Goal: Transaction & Acquisition: Book appointment/travel/reservation

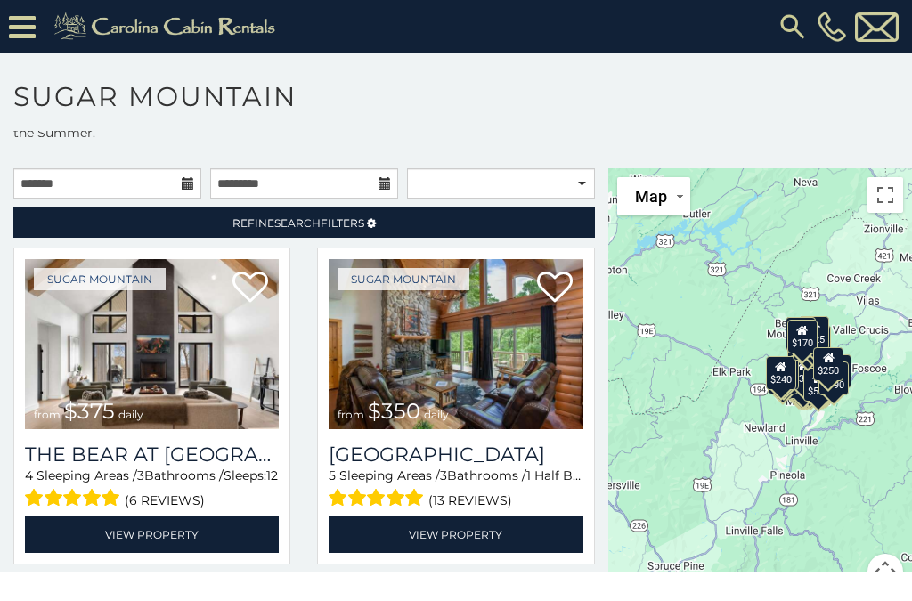
click at [21, 29] on icon at bounding box center [22, 27] width 27 height 31
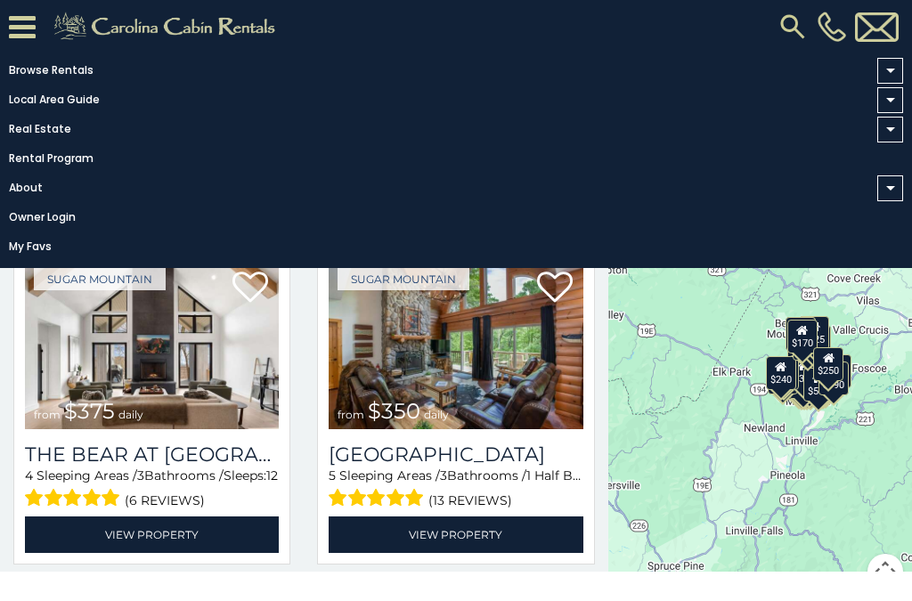
click at [588, 465] on div "Sugar Mountain from $350 daily Grouse Moor Lodge 5 Sleeping Areas / 3 Bathrooms…" at bounding box center [455, 406] width 277 height 317
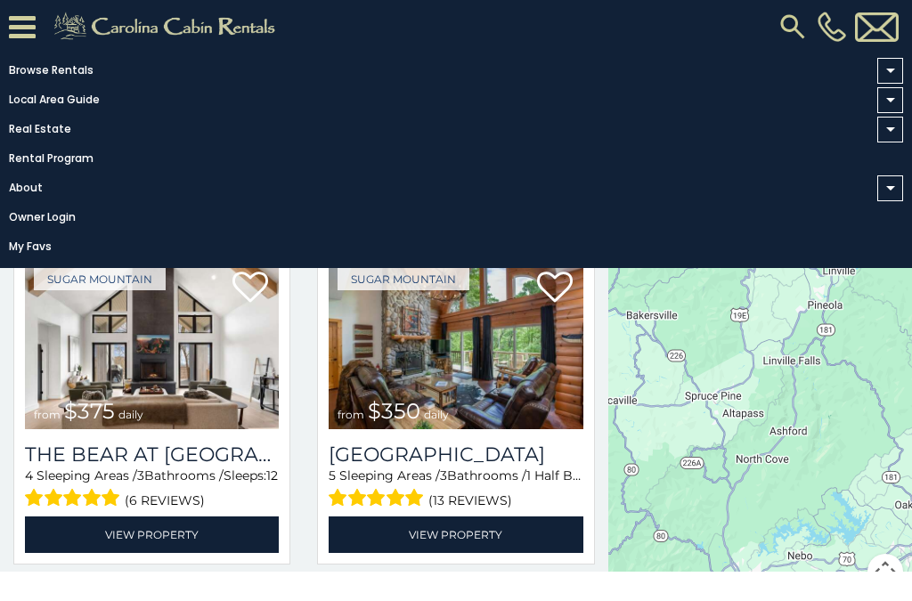
click at [58, 71] on link "Browse Rentals" at bounding box center [451, 70] width 903 height 25
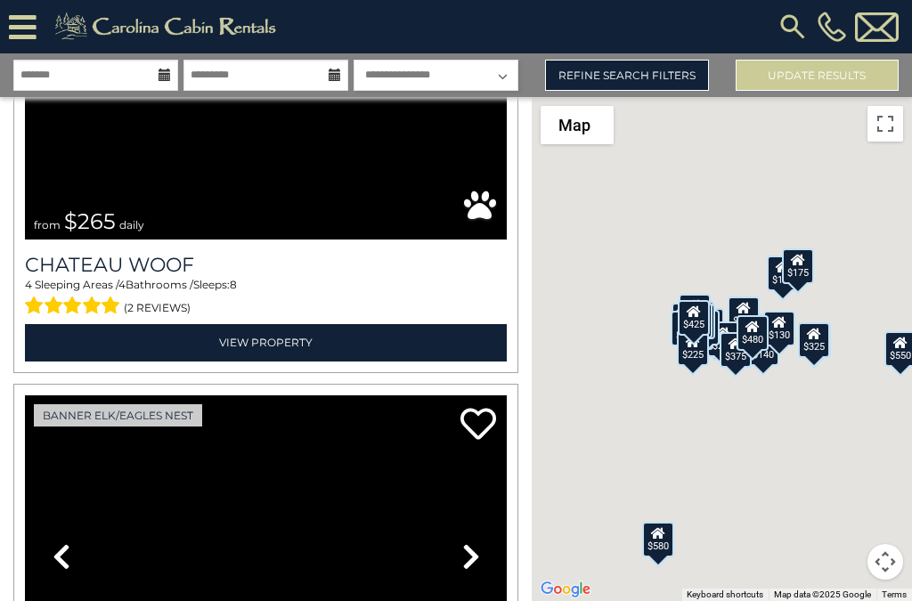
scroll to position [5516, 0]
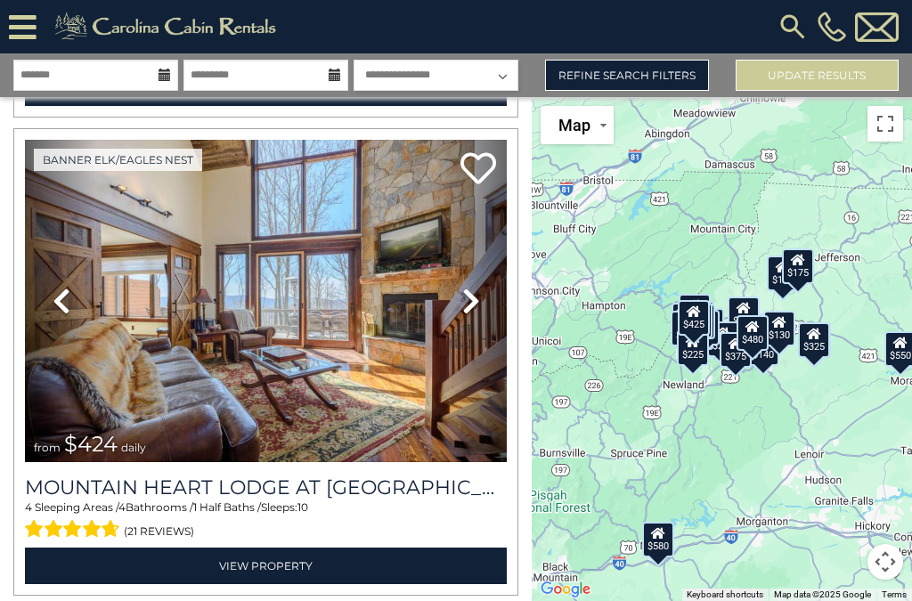
click at [657, 80] on link "Refine Search Filters" at bounding box center [626, 75] width 163 height 31
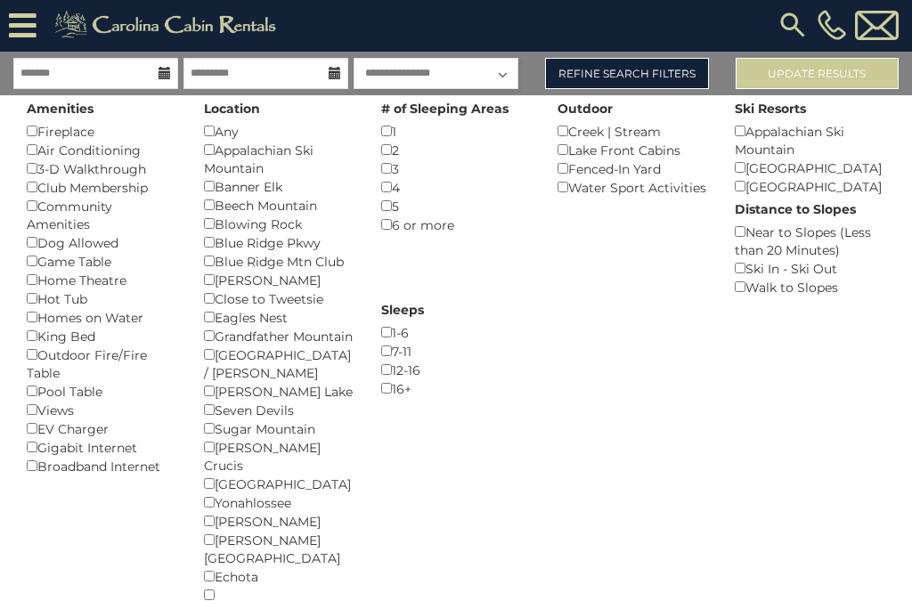
scroll to position [0, 0]
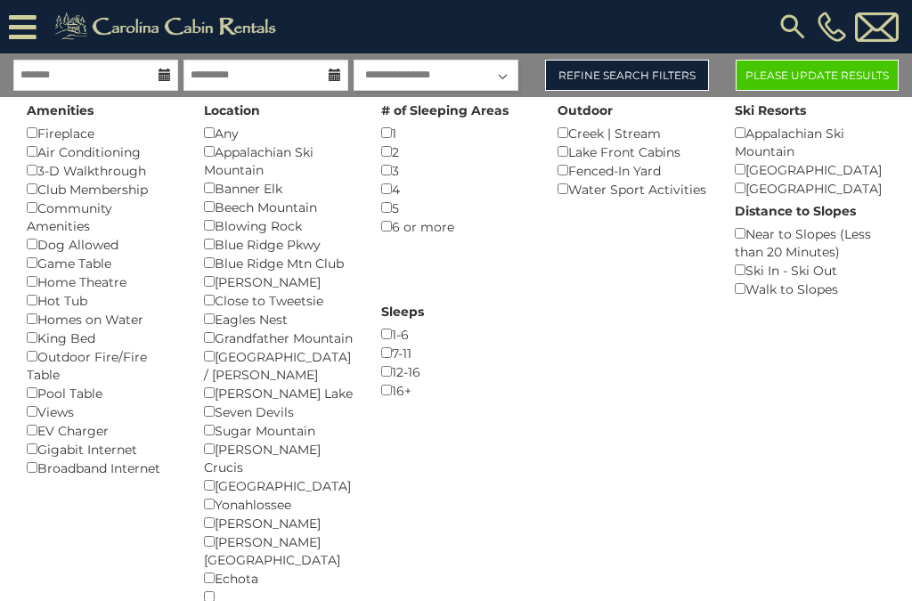
click at [838, 72] on button "Please Update Results" at bounding box center [817, 75] width 163 height 31
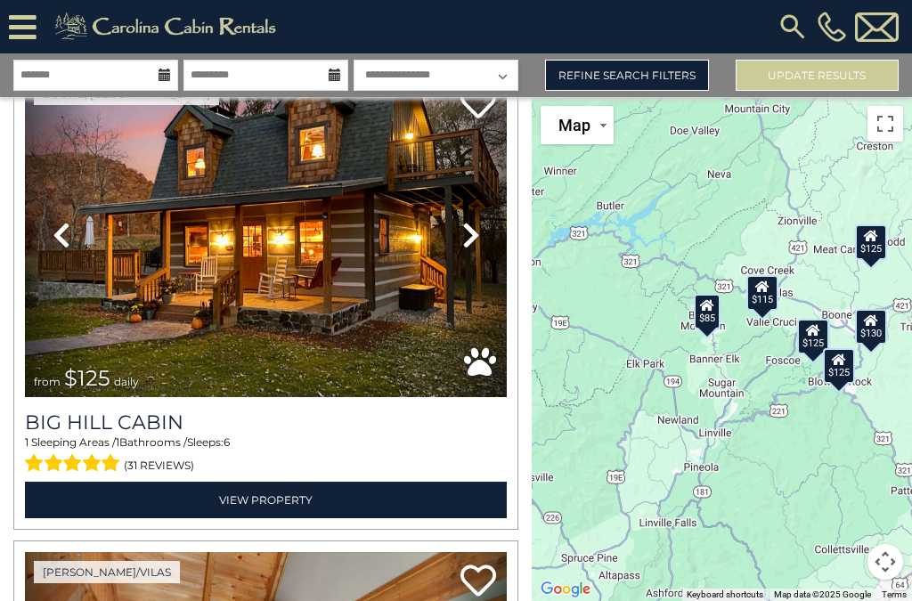
scroll to position [2006, 0]
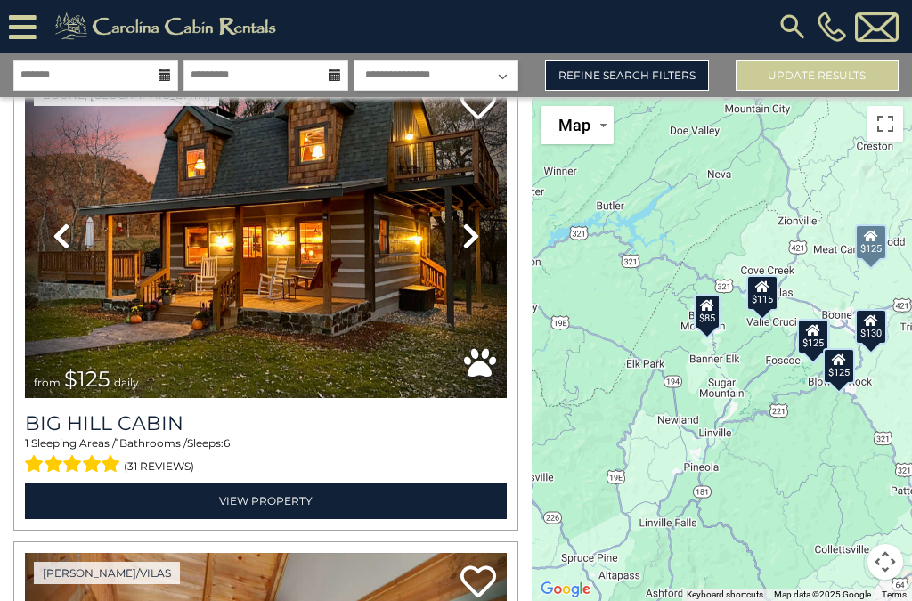
click at [474, 226] on icon at bounding box center [471, 236] width 18 height 29
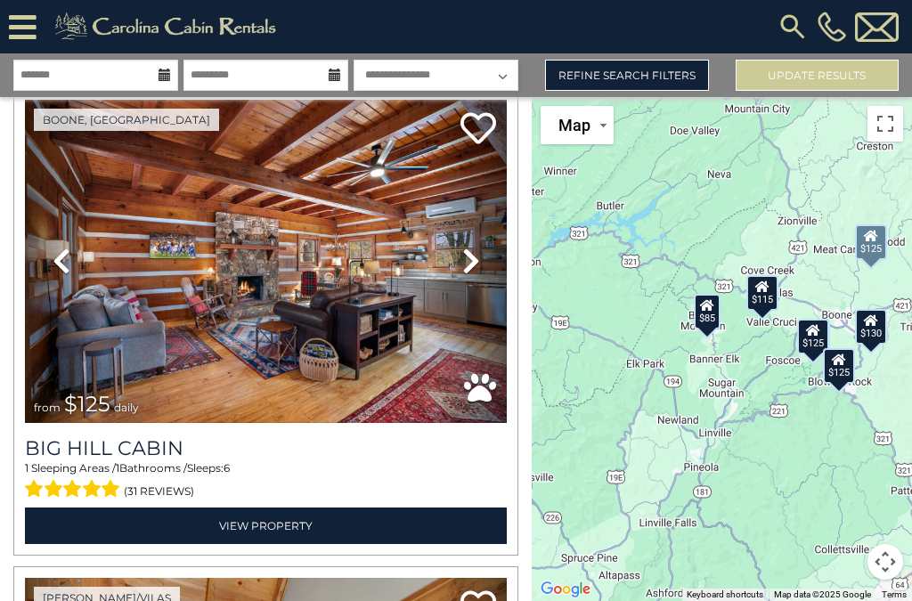
scroll to position [1980, 0]
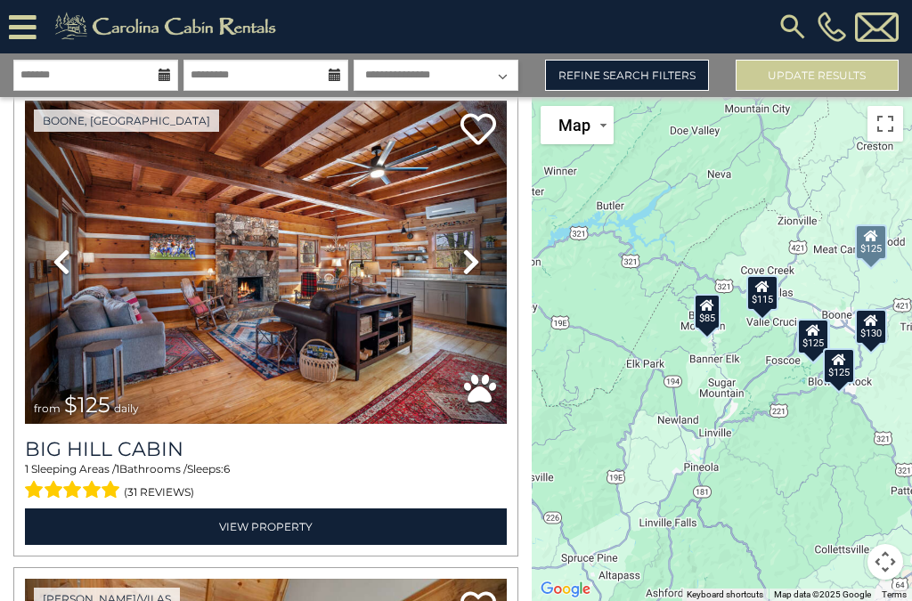
click at [477, 248] on icon at bounding box center [471, 262] width 18 height 29
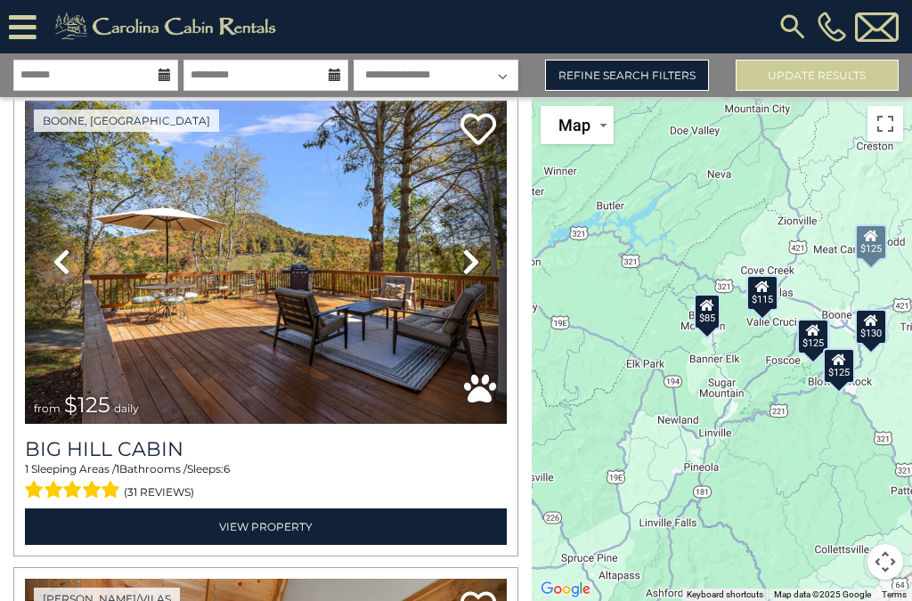
click at [472, 249] on icon at bounding box center [471, 262] width 18 height 29
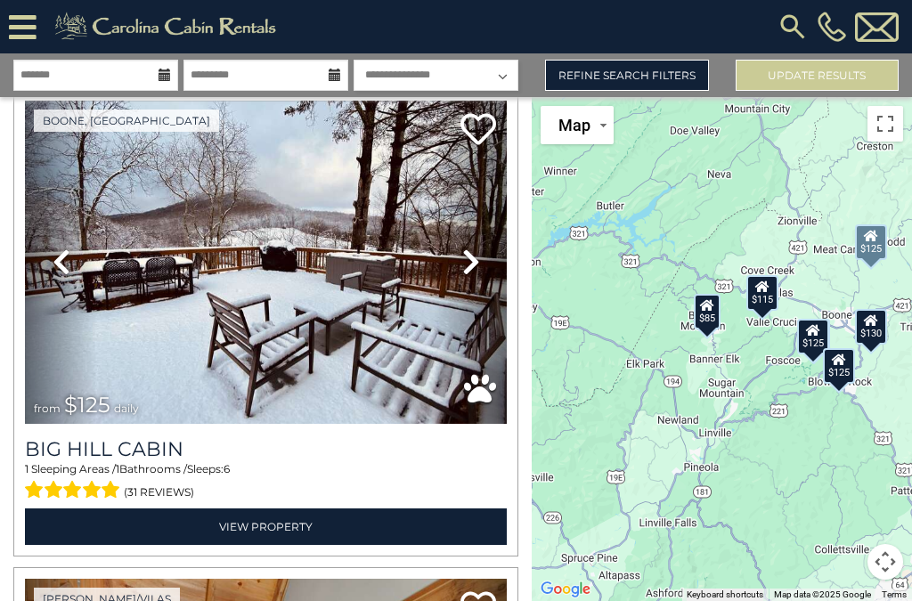
click at [89, 254] on link "Previous" at bounding box center [61, 262] width 72 height 323
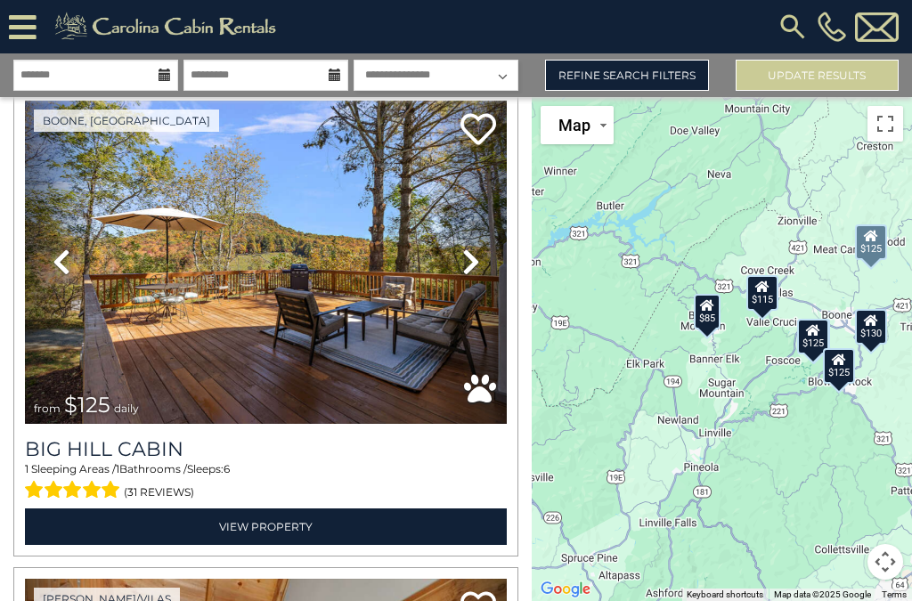
click at [474, 248] on icon at bounding box center [471, 262] width 18 height 29
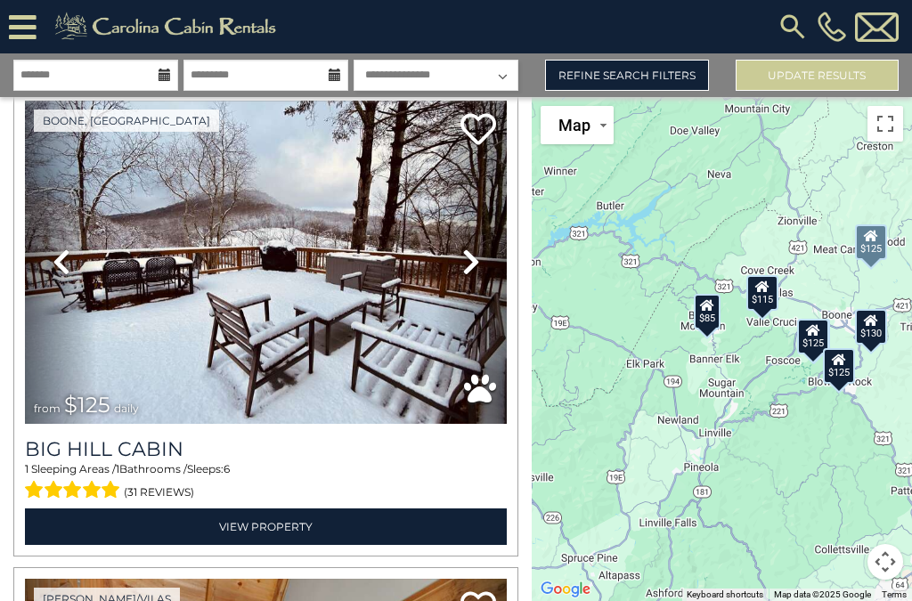
click at [469, 249] on icon at bounding box center [471, 262] width 18 height 29
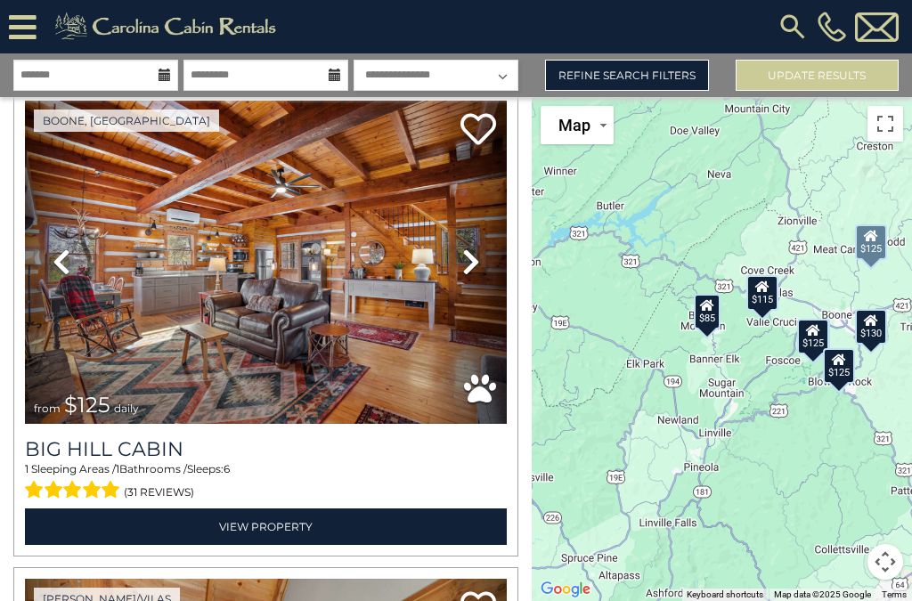
click at [462, 248] on icon at bounding box center [471, 262] width 18 height 29
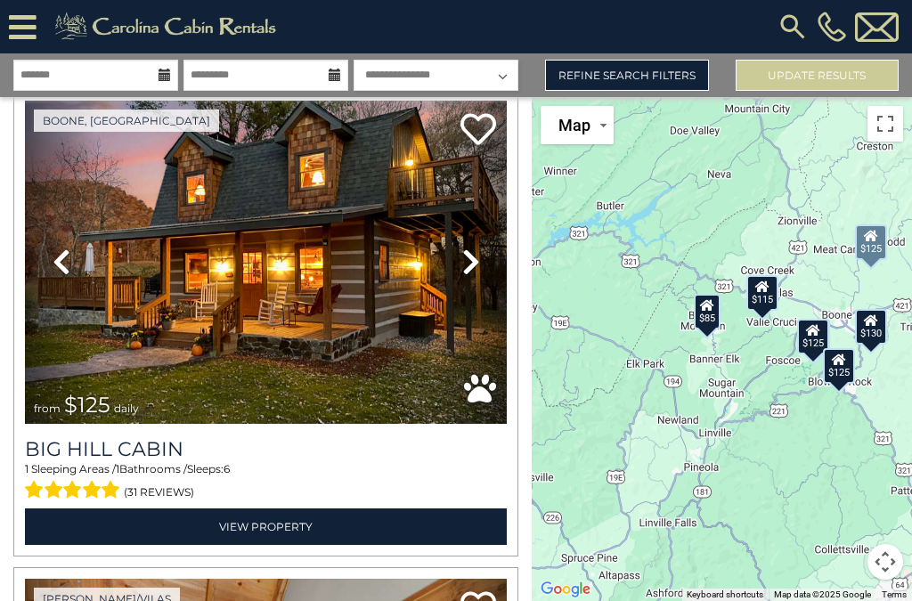
click at [475, 249] on icon at bounding box center [471, 262] width 18 height 29
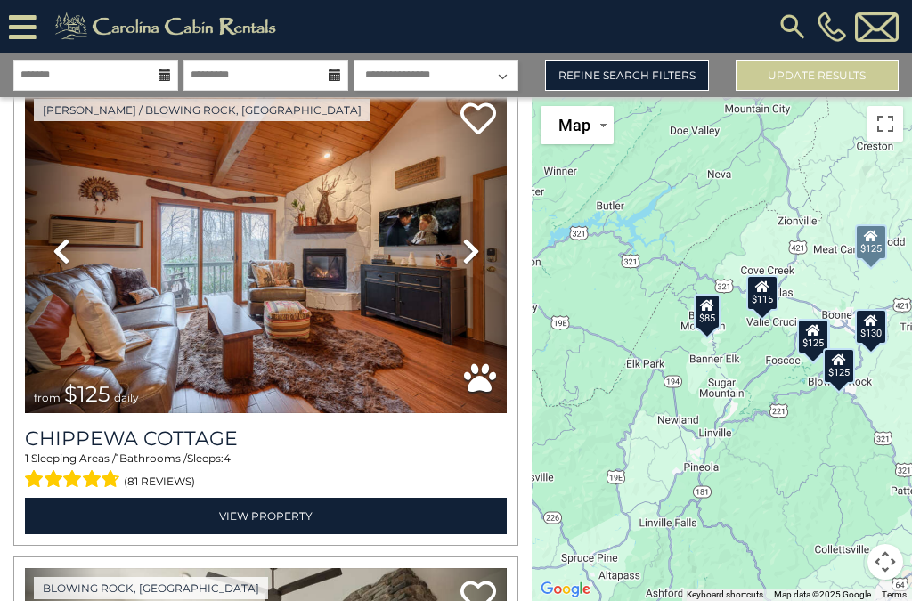
scroll to position [2948, 0]
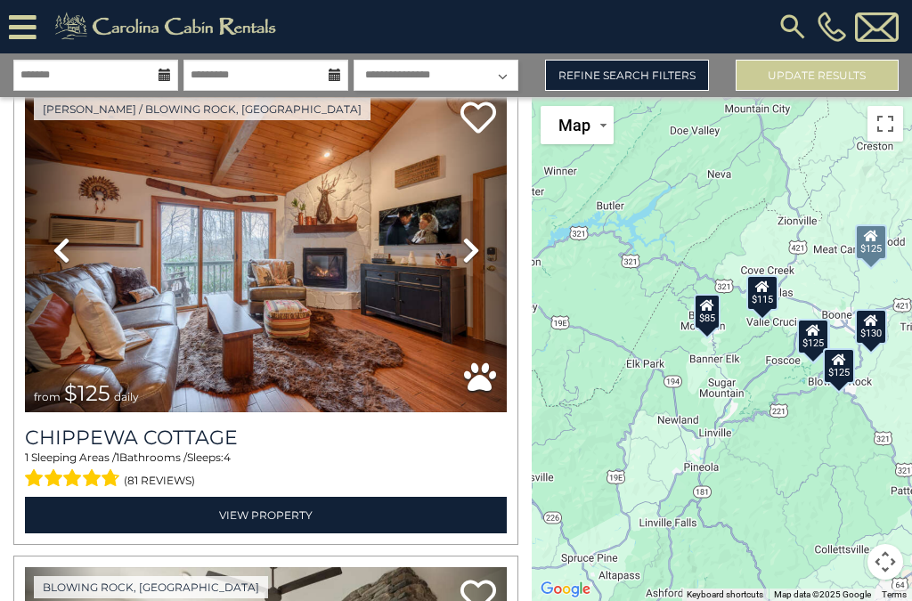
click at [476, 236] on icon at bounding box center [471, 250] width 18 height 29
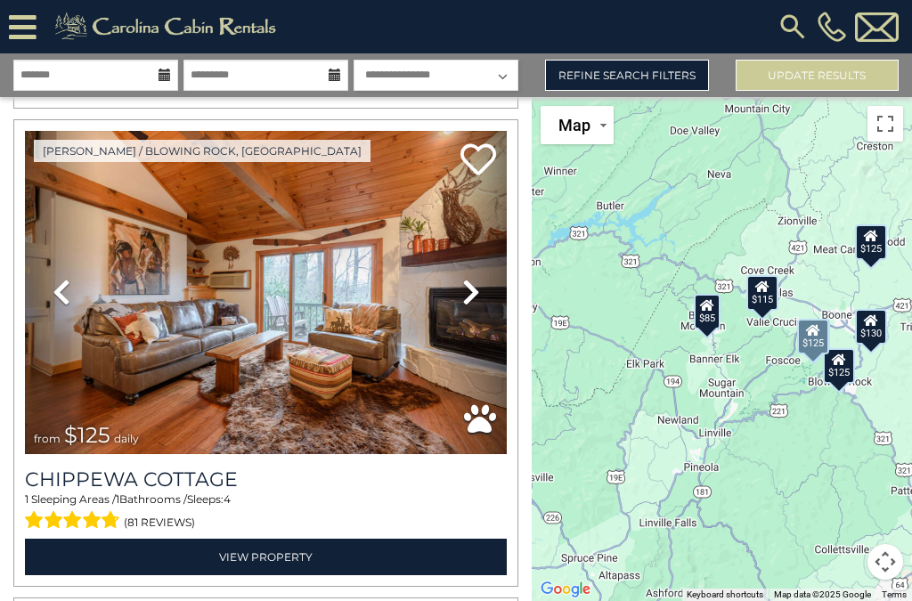
scroll to position [2898, 0]
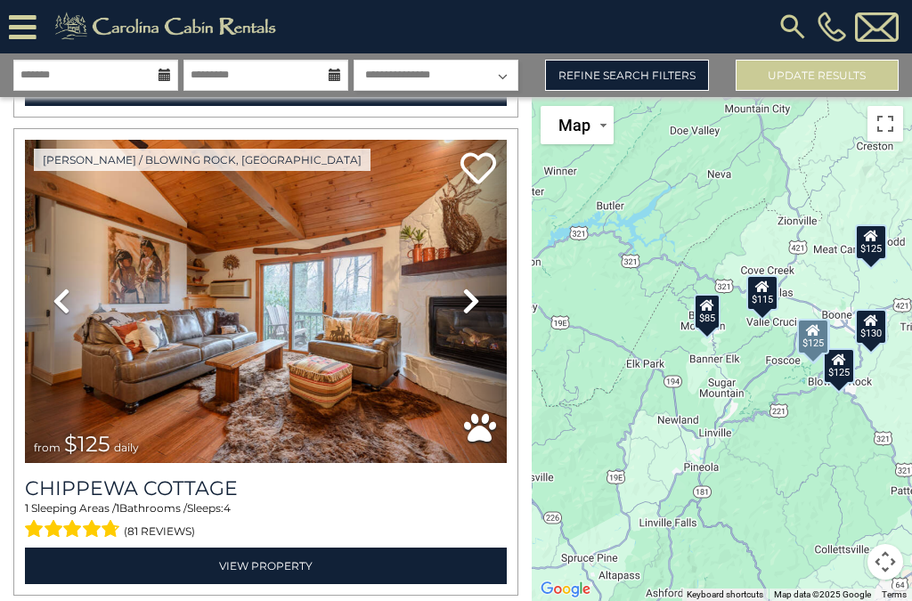
click at [483, 281] on link "Next" at bounding box center [471, 301] width 72 height 323
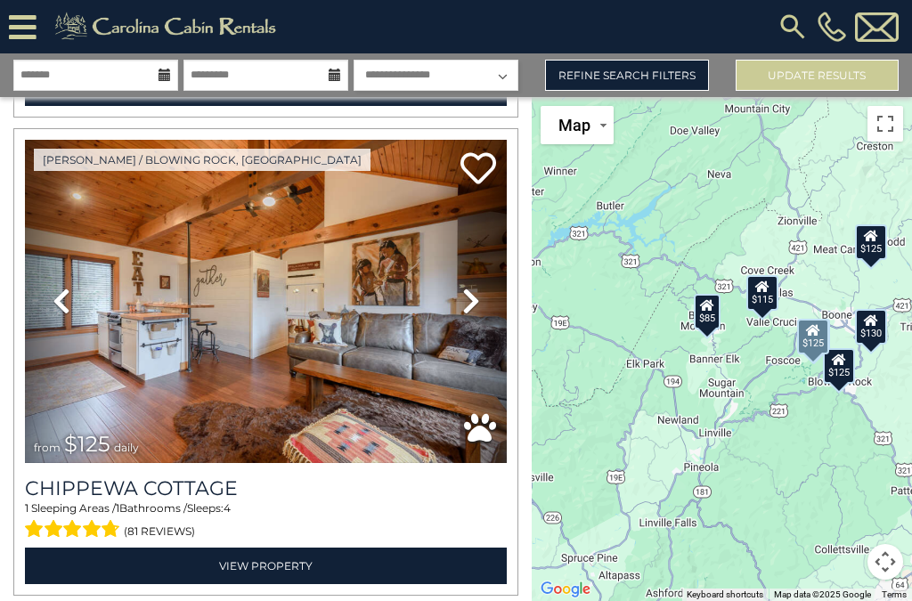
click at [471, 287] on icon at bounding box center [471, 301] width 18 height 29
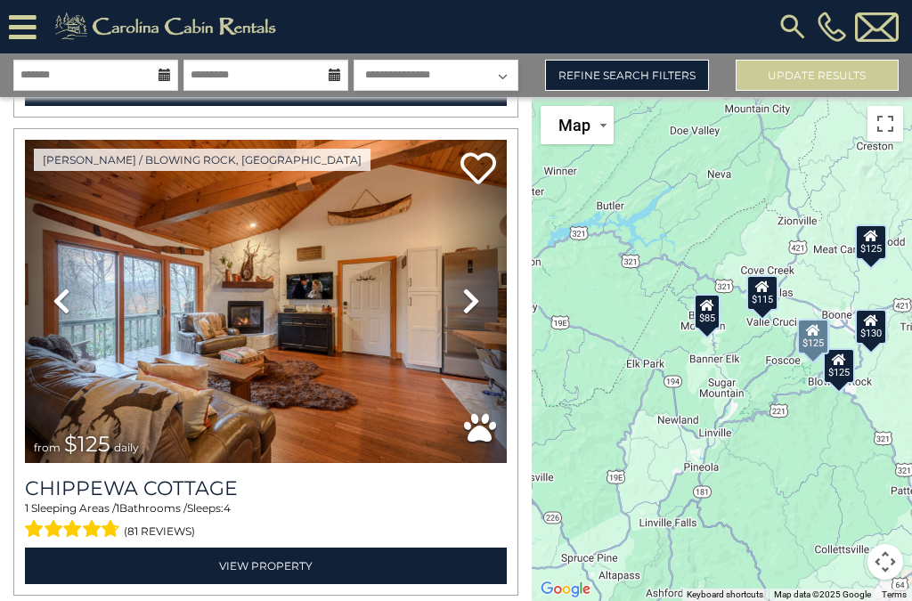
click at [479, 287] on icon at bounding box center [471, 301] width 18 height 29
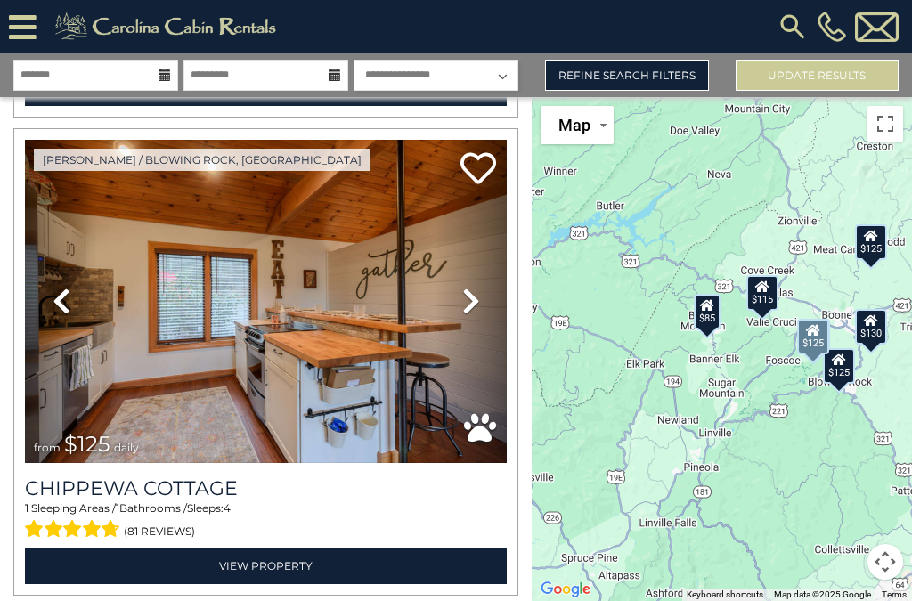
click at [486, 283] on link "Next" at bounding box center [471, 301] width 72 height 323
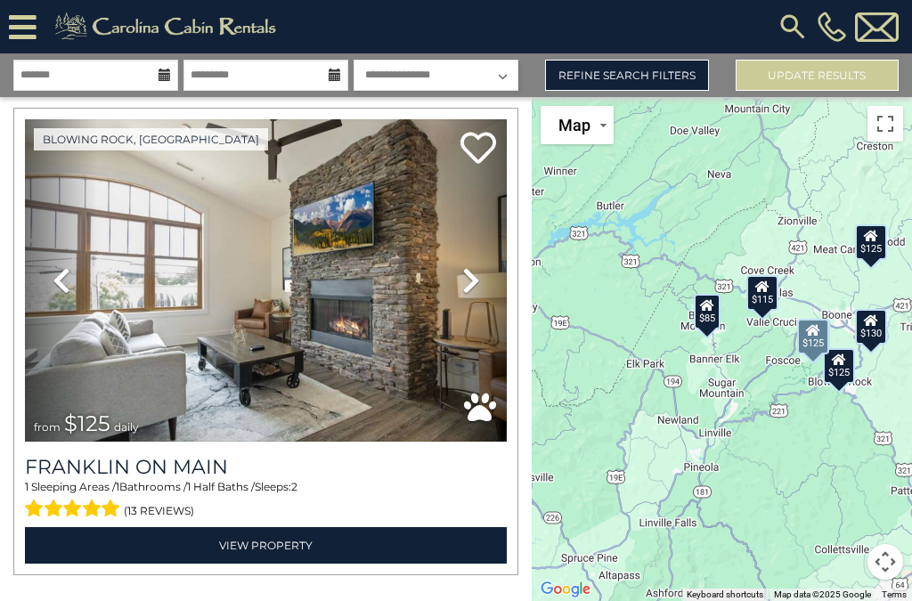
scroll to position [3396, 0]
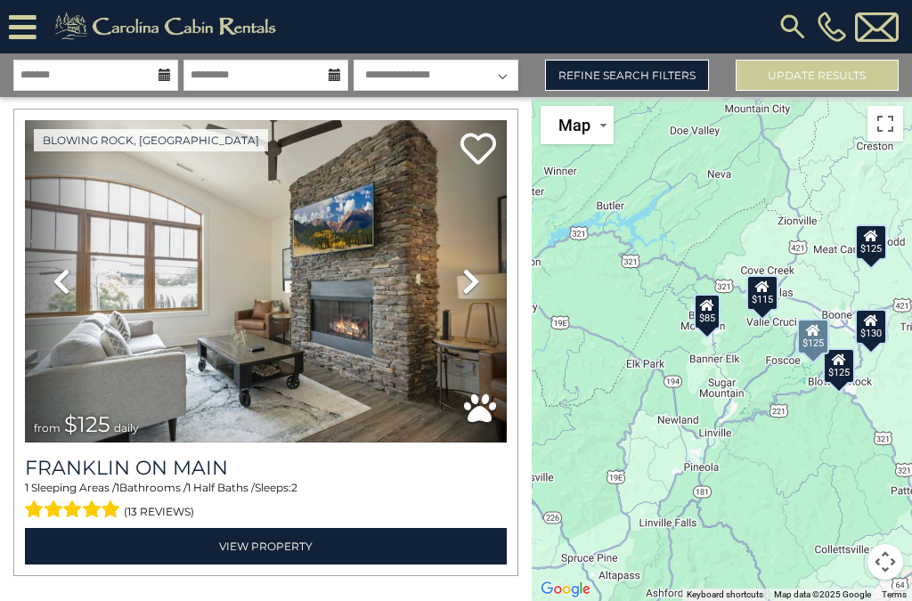
click at [297, 532] on link "View Property" at bounding box center [266, 546] width 482 height 37
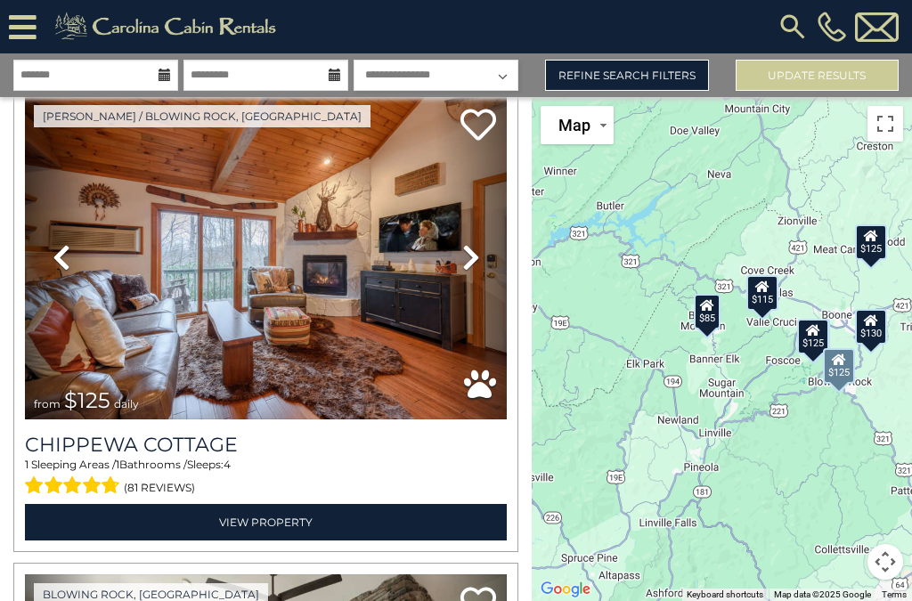
scroll to position [2931, 0]
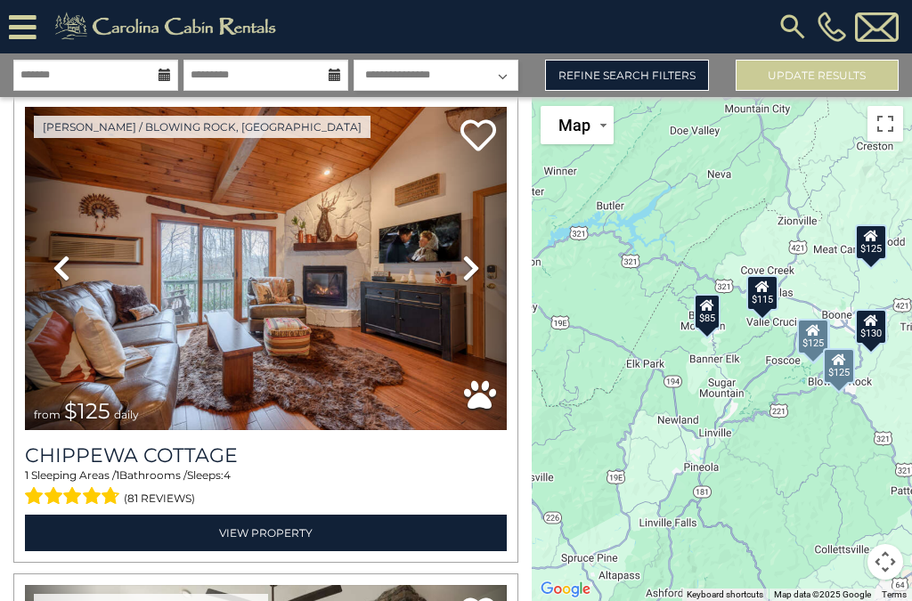
click at [301, 515] on link "View Property" at bounding box center [266, 533] width 482 height 37
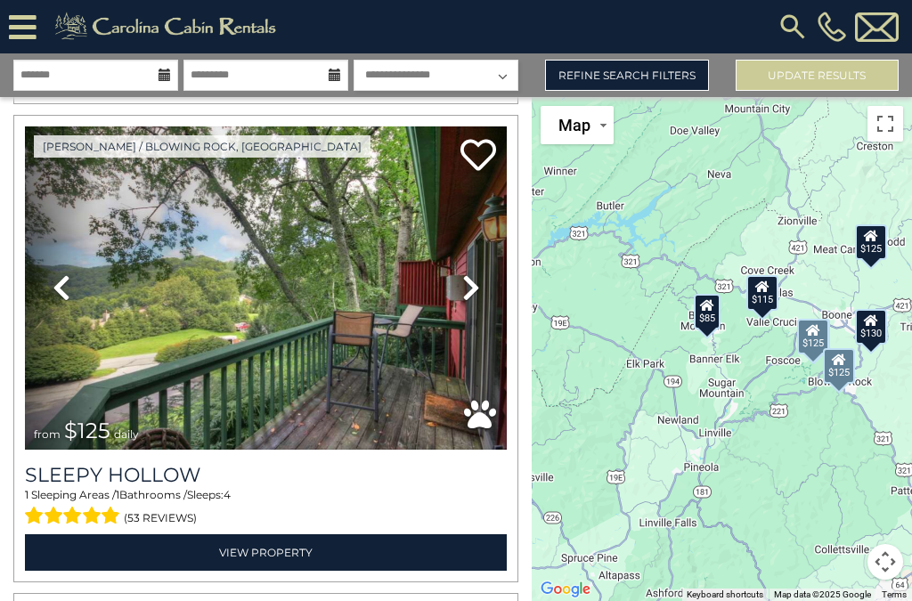
scroll to position [1477, 0]
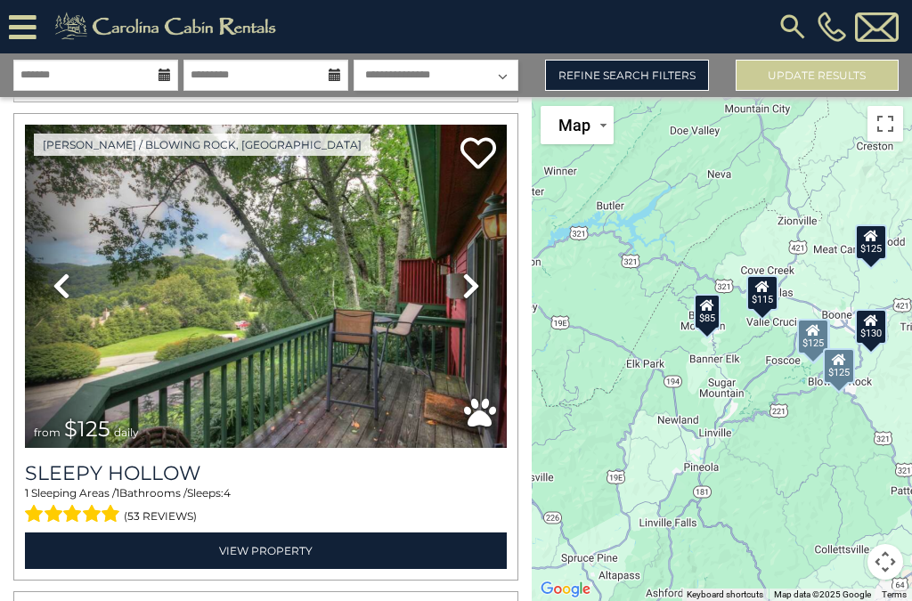
click at [470, 272] on icon at bounding box center [471, 286] width 18 height 29
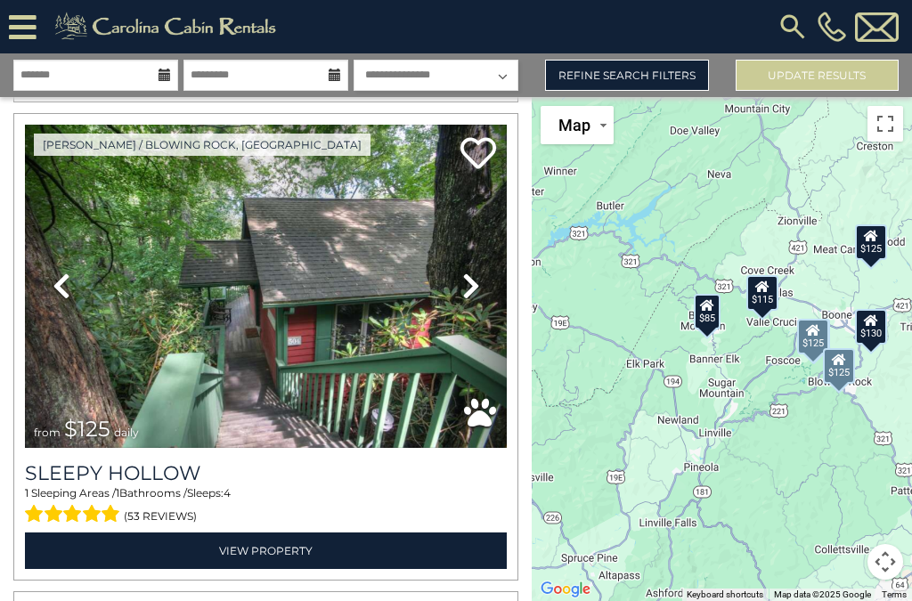
click at [463, 272] on icon at bounding box center [471, 286] width 18 height 29
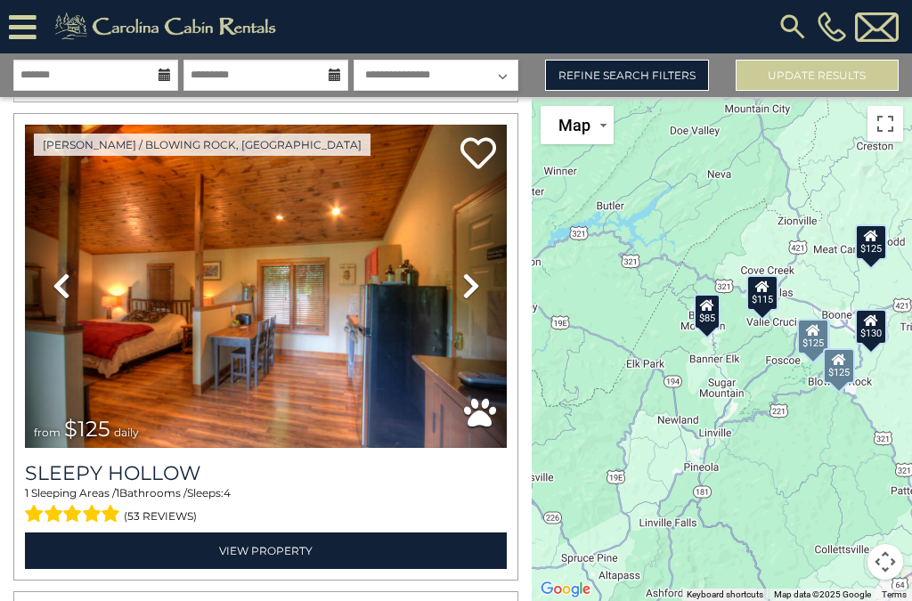
click at [473, 272] on icon at bounding box center [471, 286] width 18 height 29
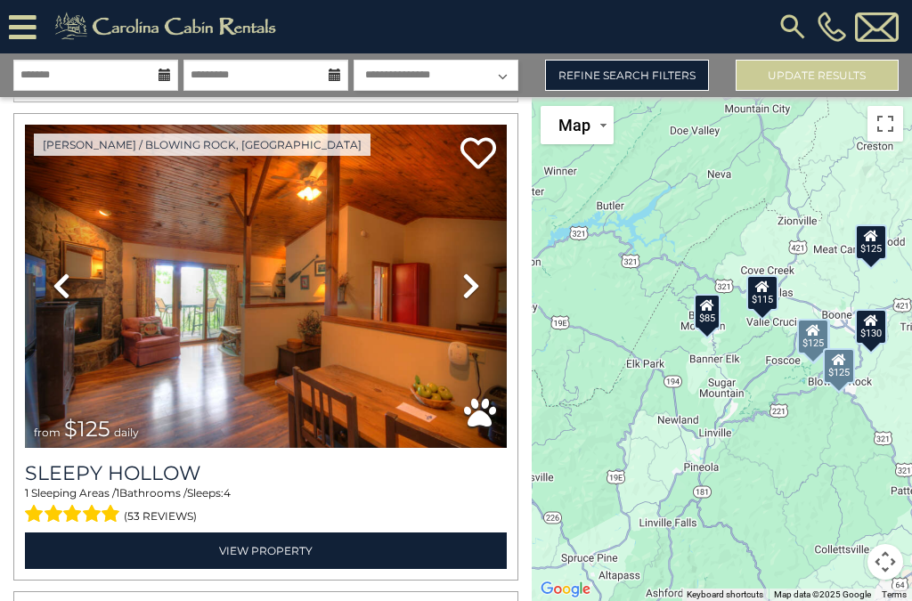
click at [66, 272] on icon at bounding box center [62, 286] width 18 height 29
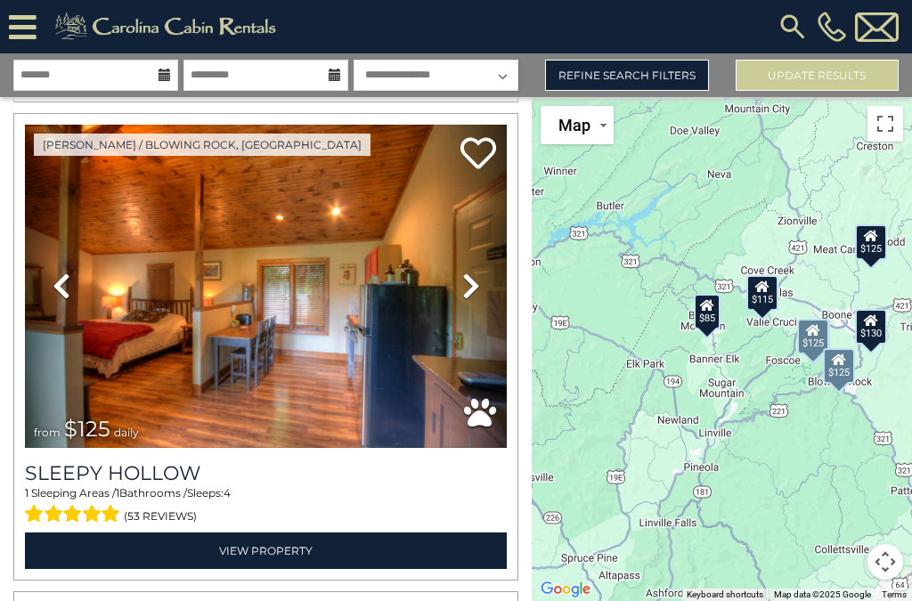
click at [470, 272] on icon at bounding box center [471, 286] width 18 height 29
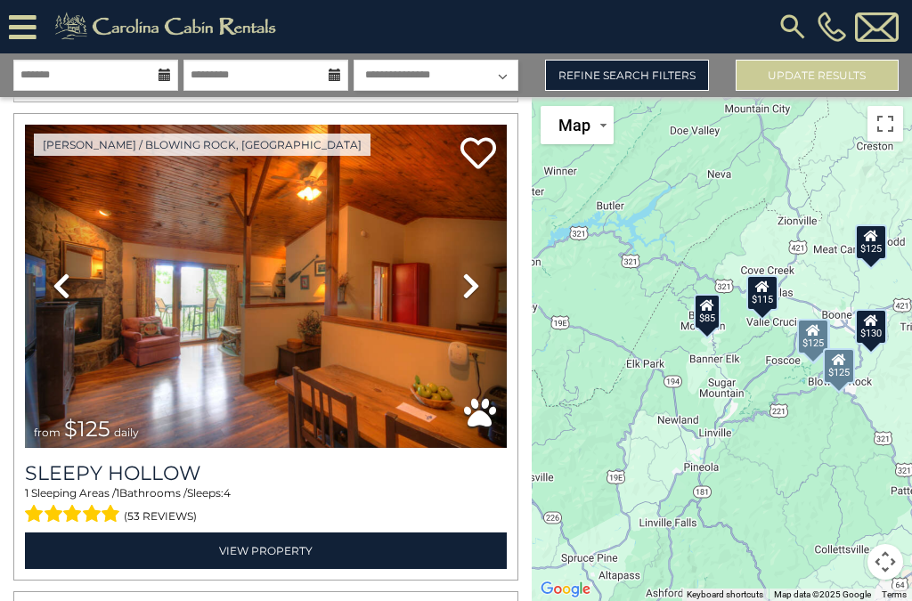
click at [478, 272] on icon at bounding box center [471, 286] width 18 height 29
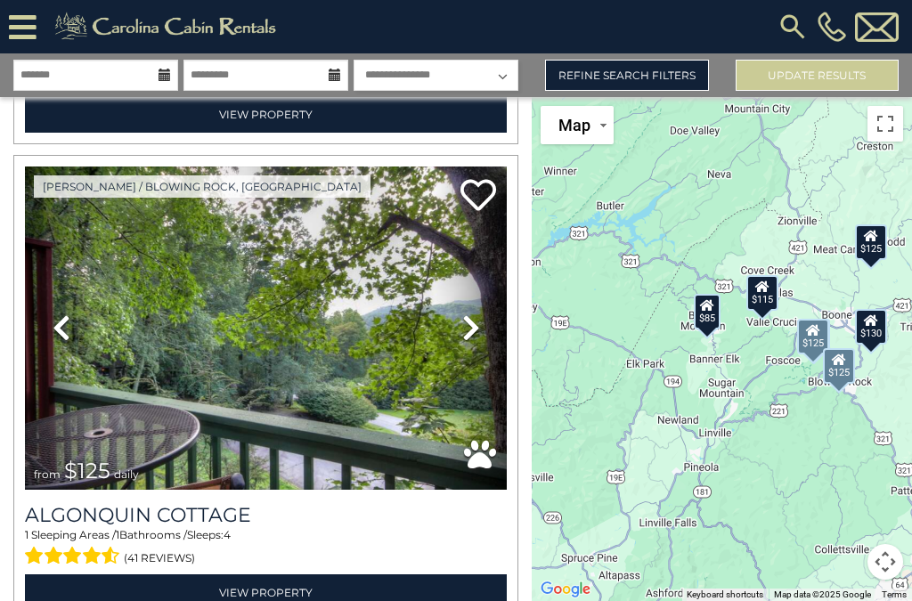
scroll to position [963, 0]
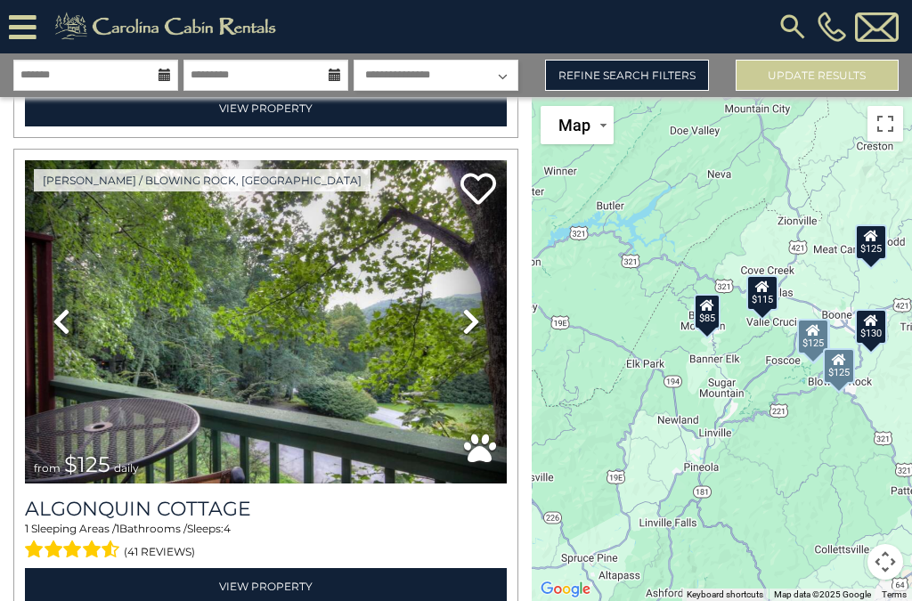
click at [476, 307] on icon at bounding box center [471, 321] width 18 height 29
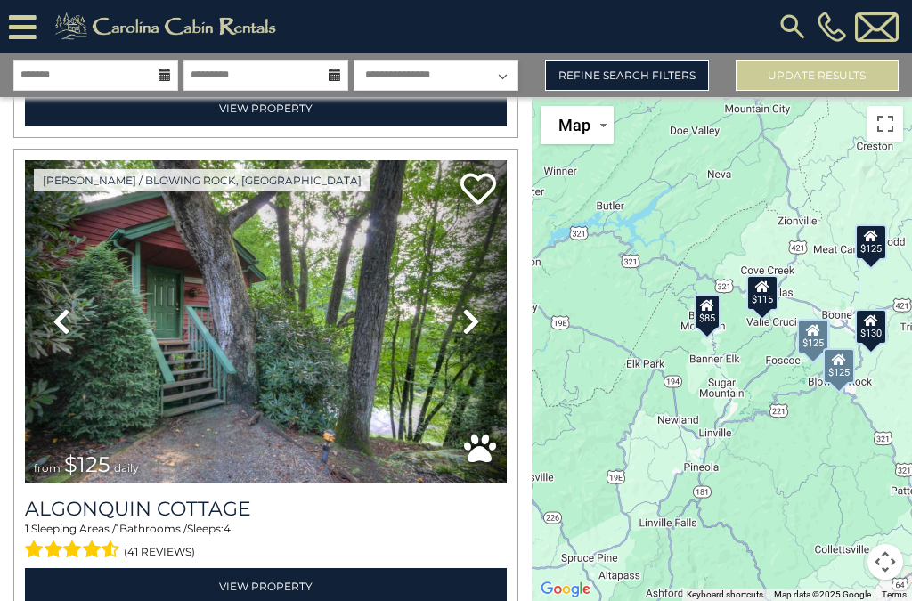
click at [474, 307] on icon at bounding box center [471, 321] width 18 height 29
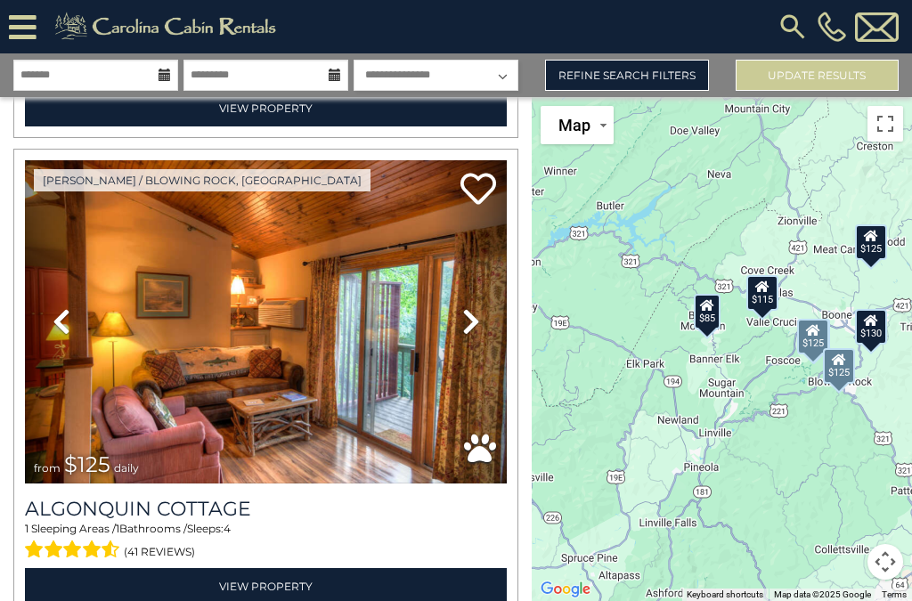
click at [78, 314] on link "Previous" at bounding box center [61, 321] width 72 height 323
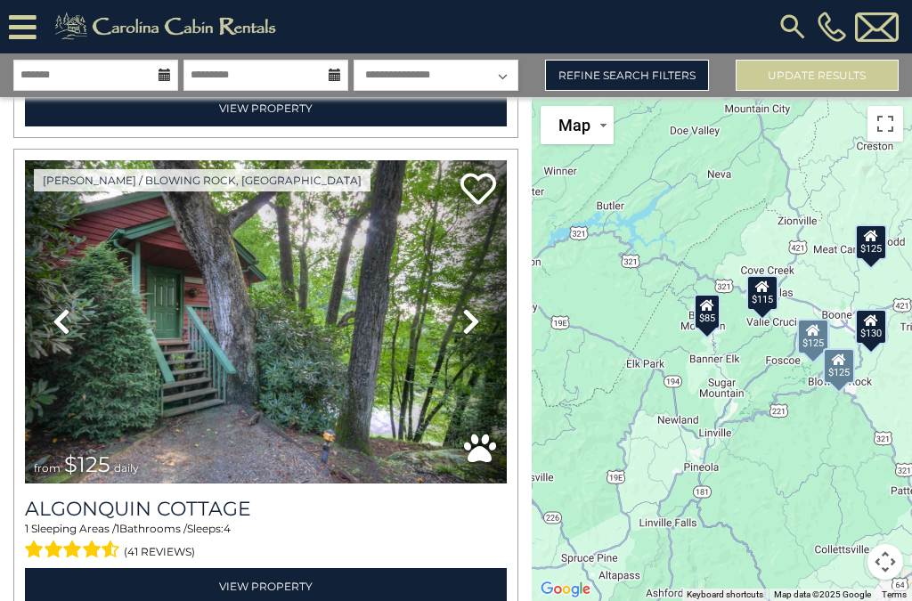
click at [478, 307] on icon at bounding box center [471, 321] width 18 height 29
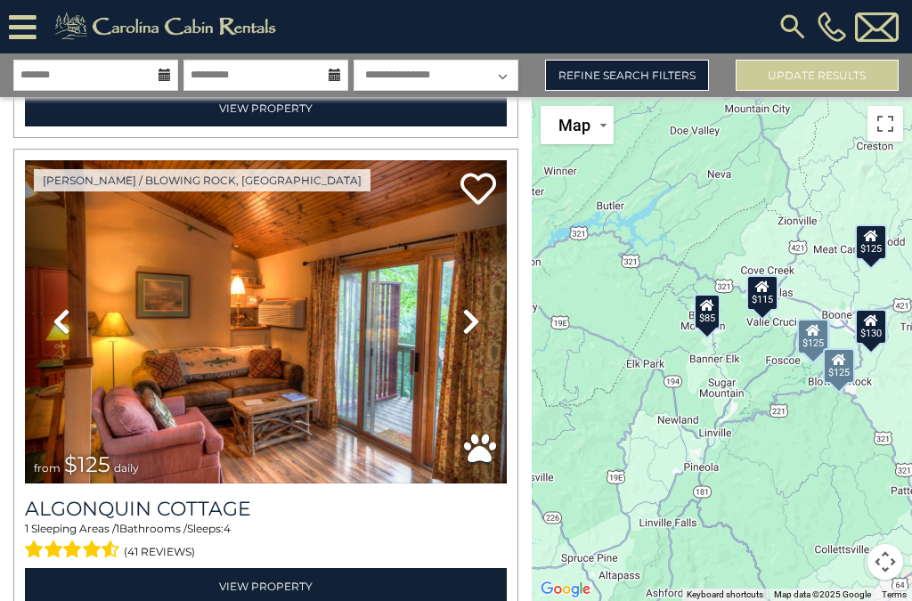
click at [475, 307] on icon at bounding box center [471, 321] width 18 height 29
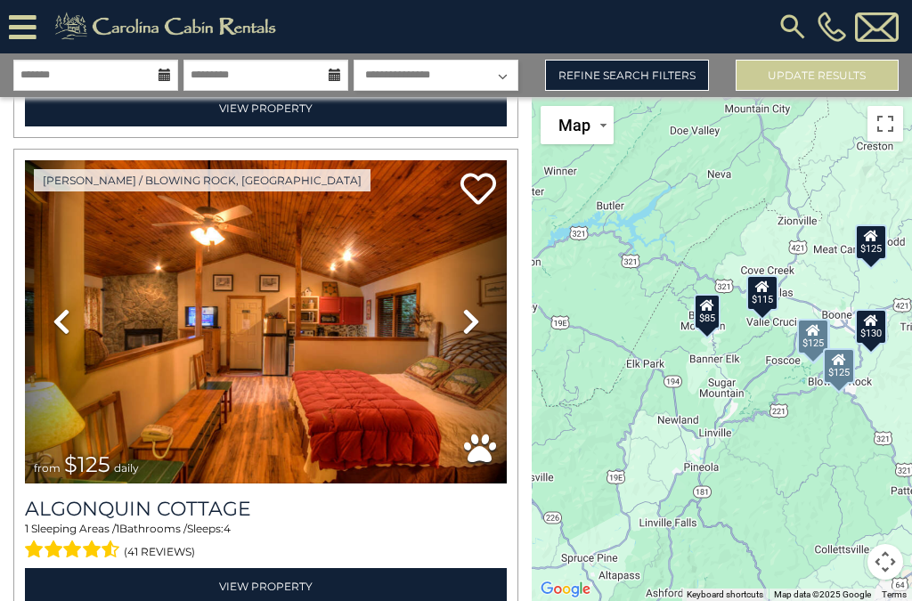
click at [488, 301] on link "Next" at bounding box center [471, 321] width 72 height 323
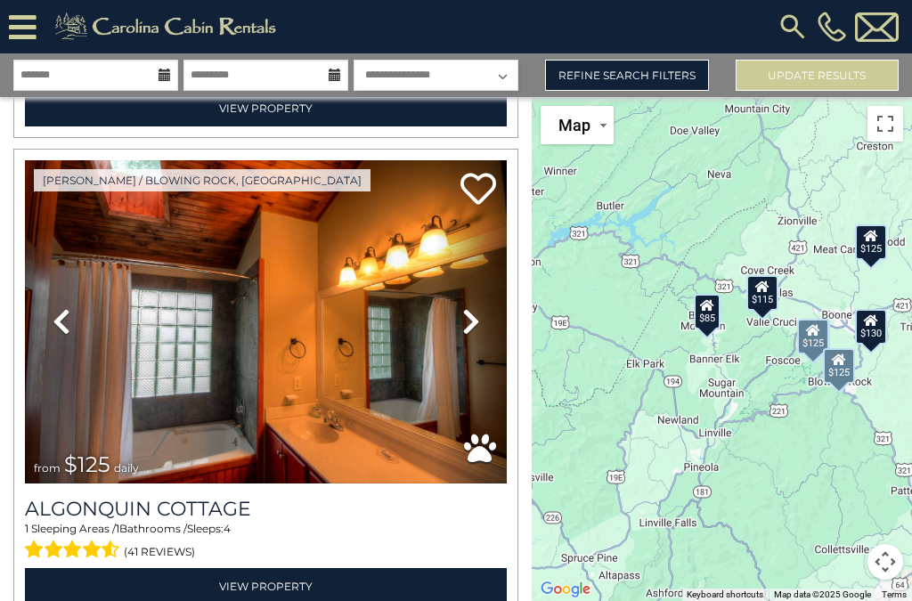
click at [478, 307] on icon at bounding box center [471, 321] width 18 height 29
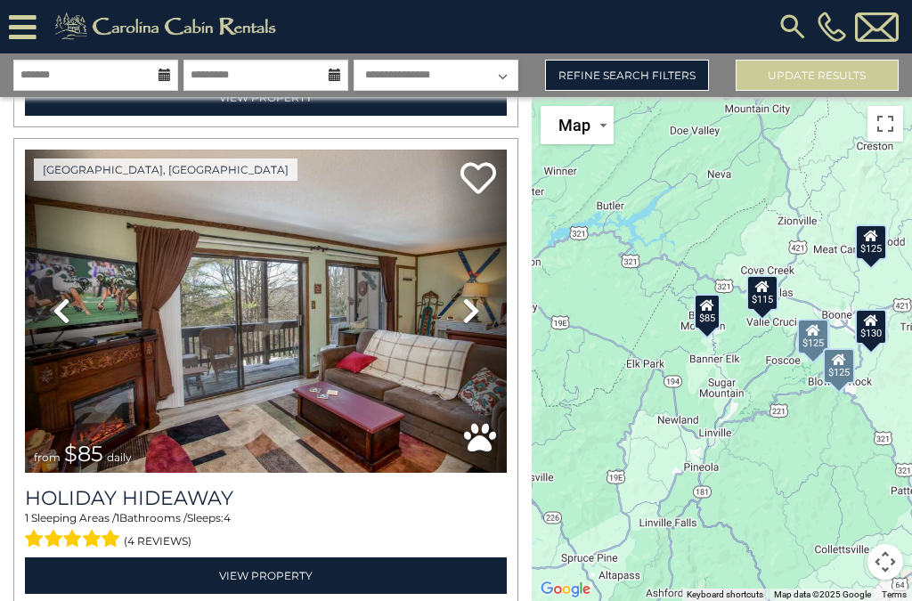
scroll to position [495, 0]
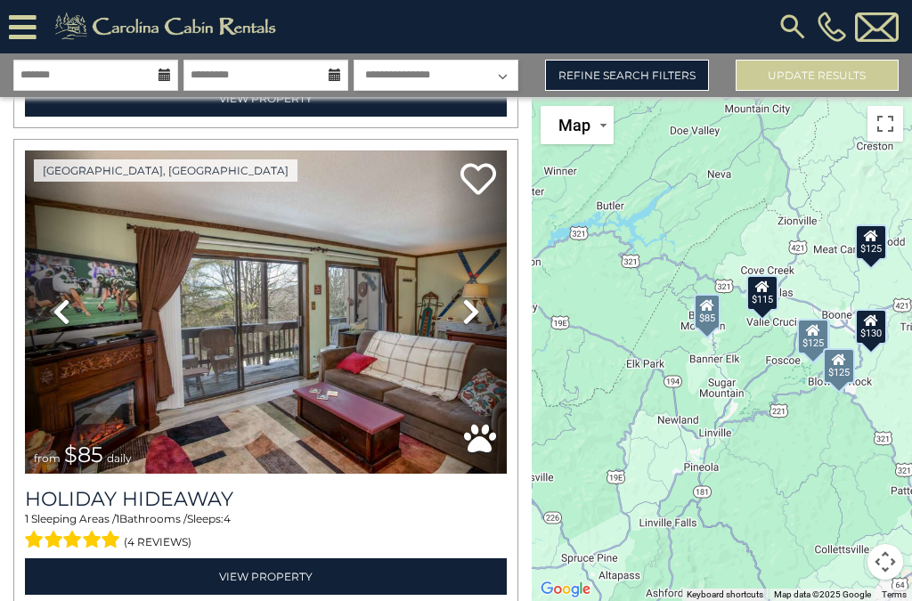
click at [472, 298] on icon at bounding box center [471, 312] width 18 height 29
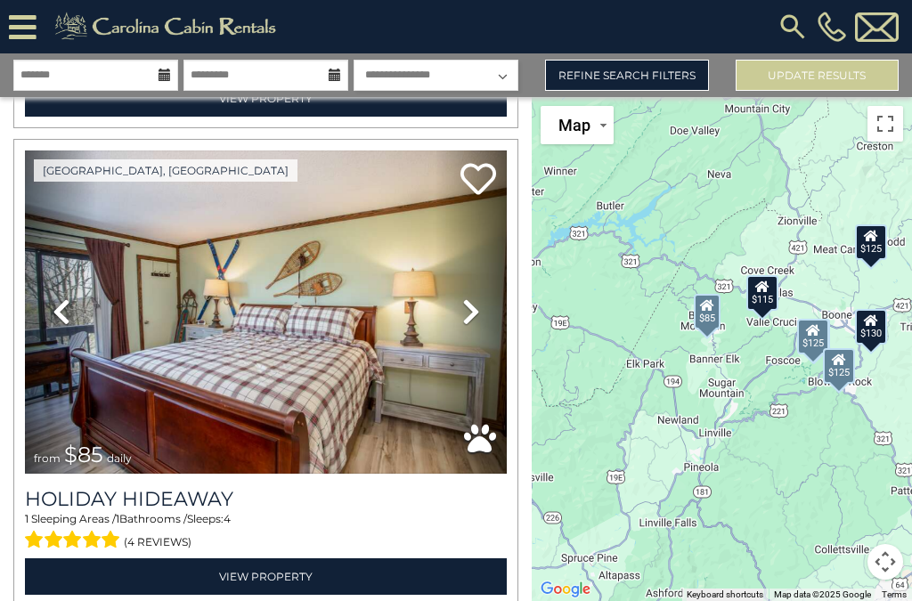
click at [473, 298] on icon at bounding box center [471, 312] width 18 height 29
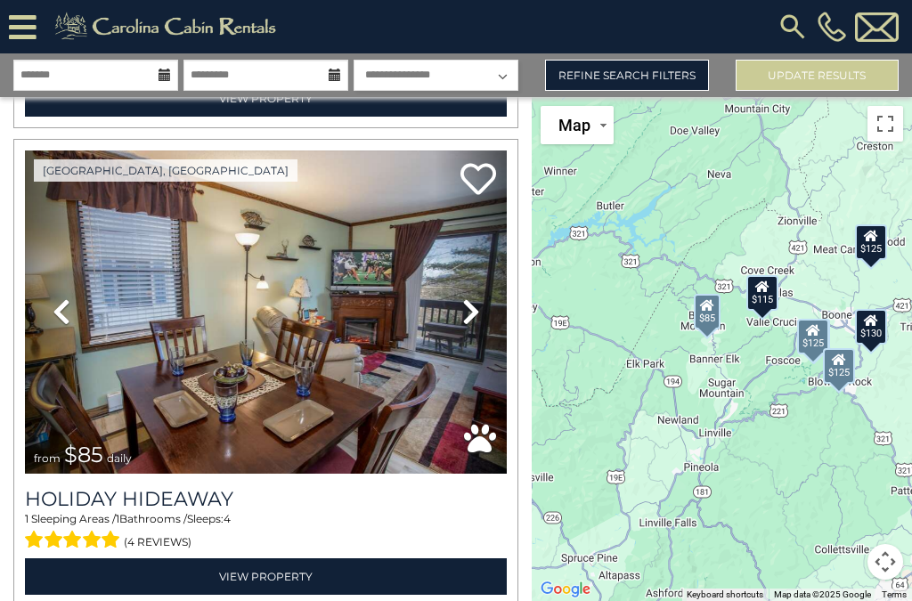
click at [471, 300] on icon at bounding box center [471, 312] width 18 height 29
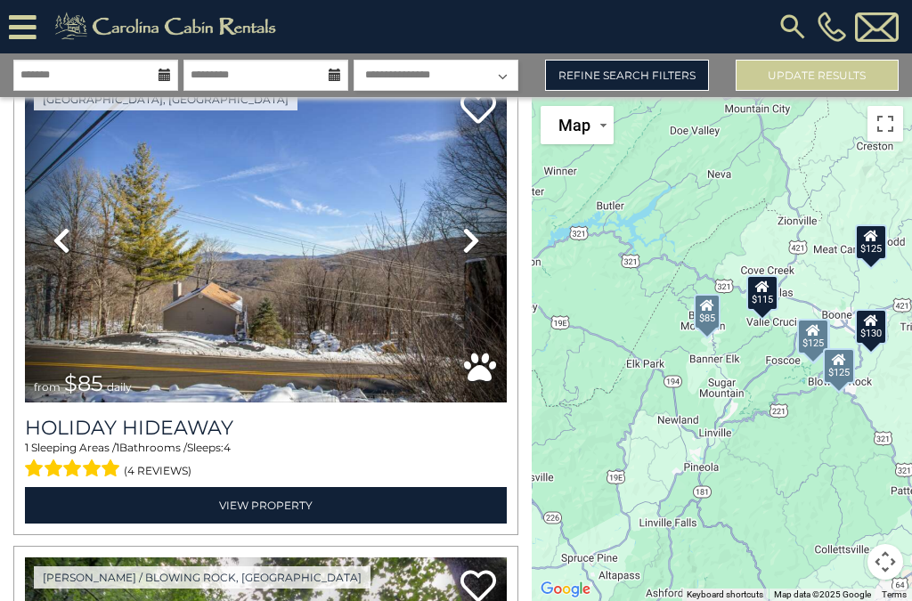
scroll to position [565, 0]
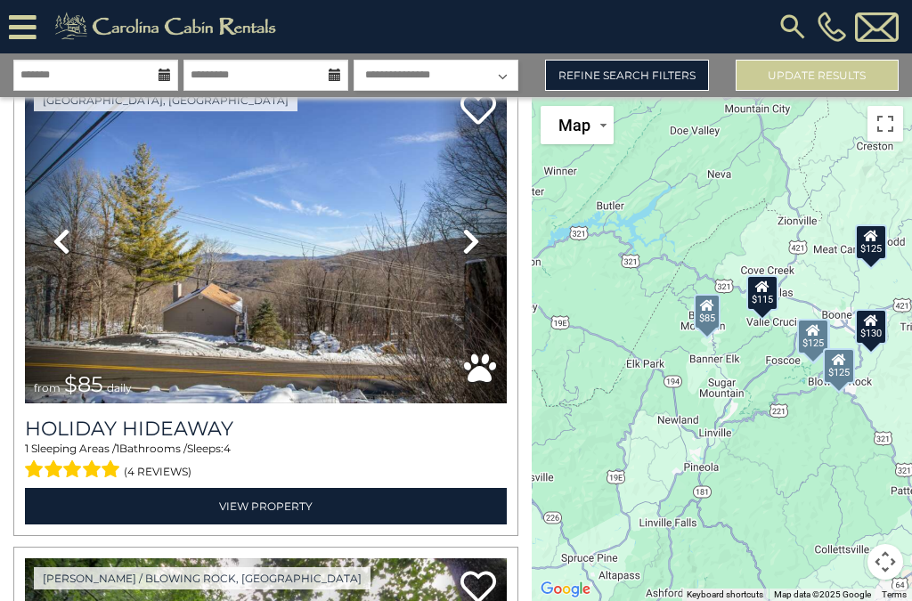
click at [279, 488] on link "View Property" at bounding box center [266, 506] width 482 height 37
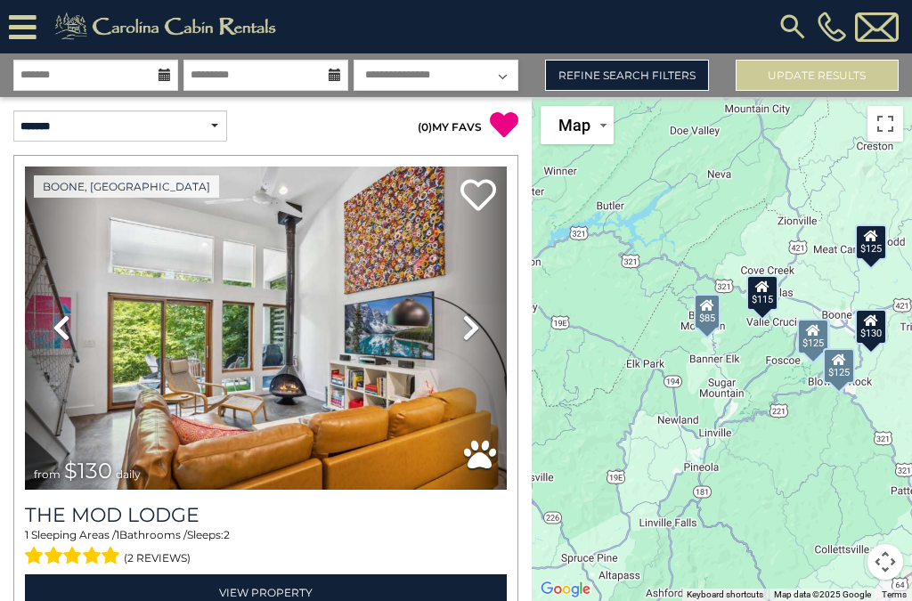
scroll to position [0, 0]
click at [460, 305] on link "Next" at bounding box center [471, 328] width 72 height 323
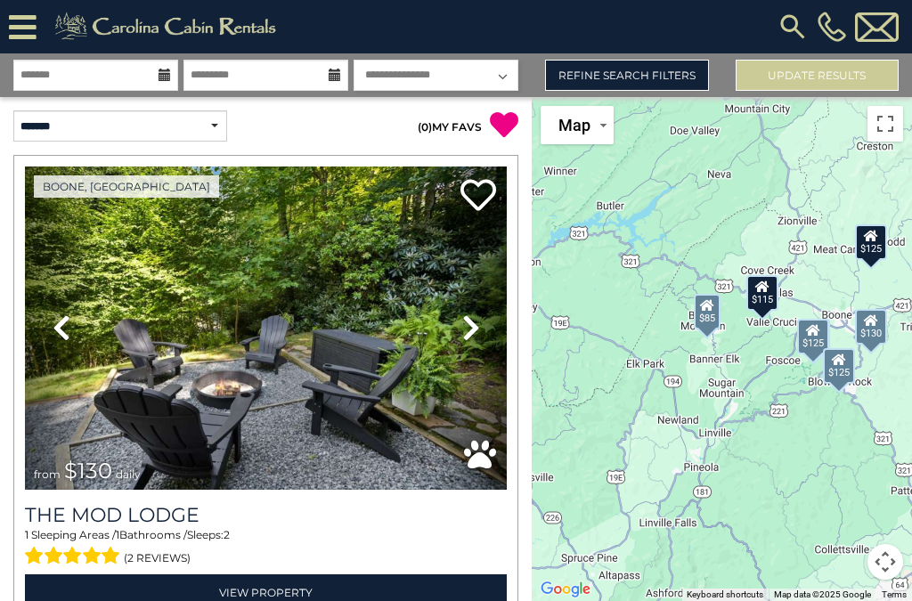
click at [480, 311] on link "Next" at bounding box center [471, 328] width 72 height 323
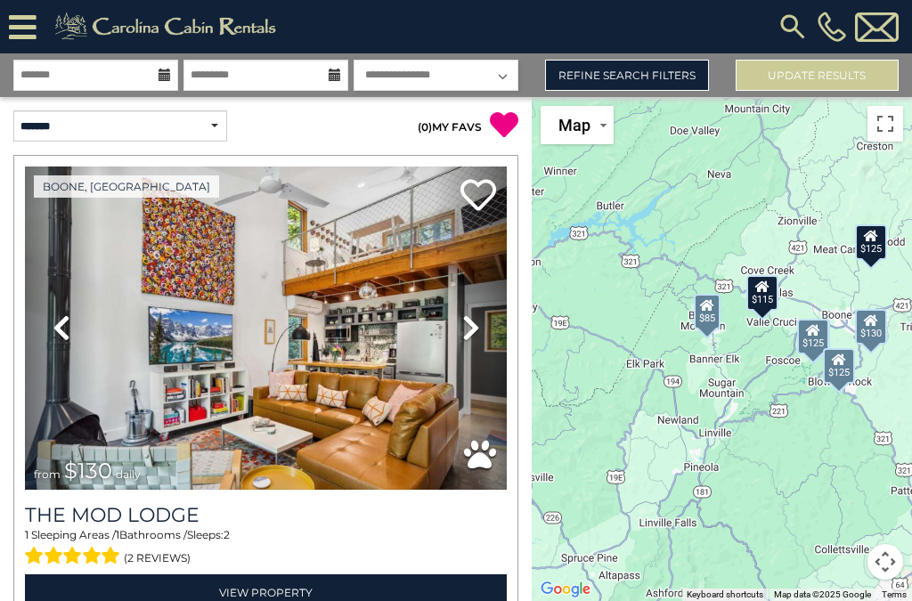
click at [484, 299] on link "Next" at bounding box center [471, 328] width 72 height 323
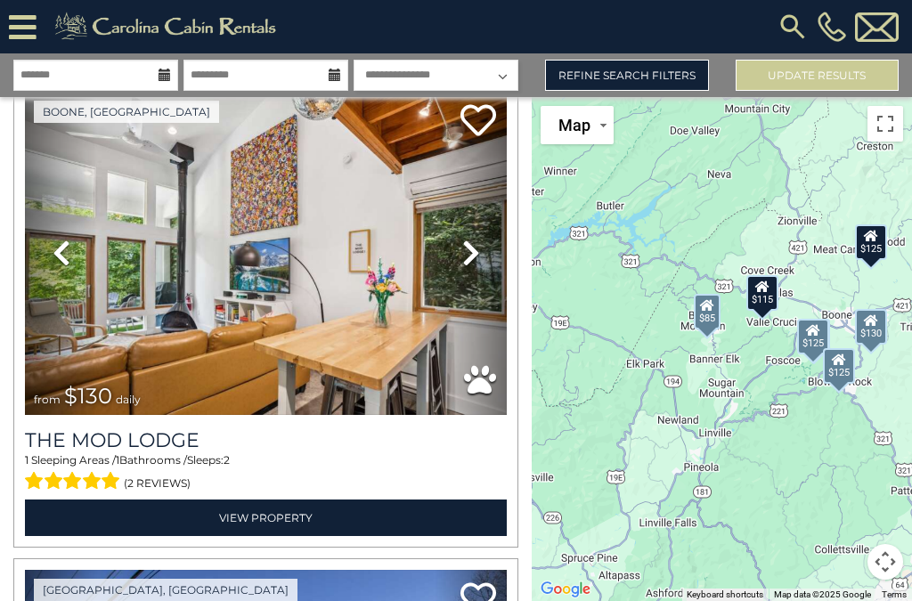
scroll to position [74, 0]
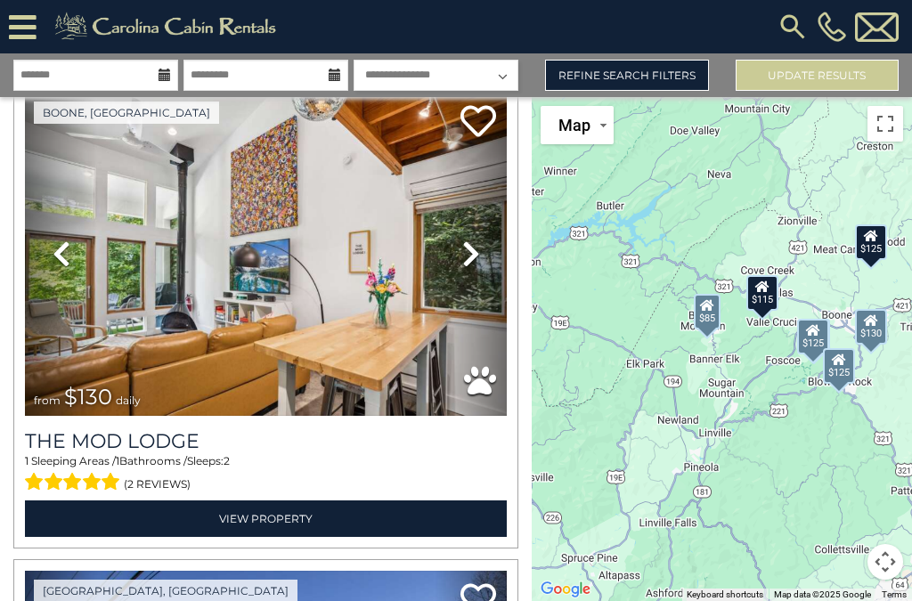
click at [393, 501] on link "View Property" at bounding box center [266, 519] width 482 height 37
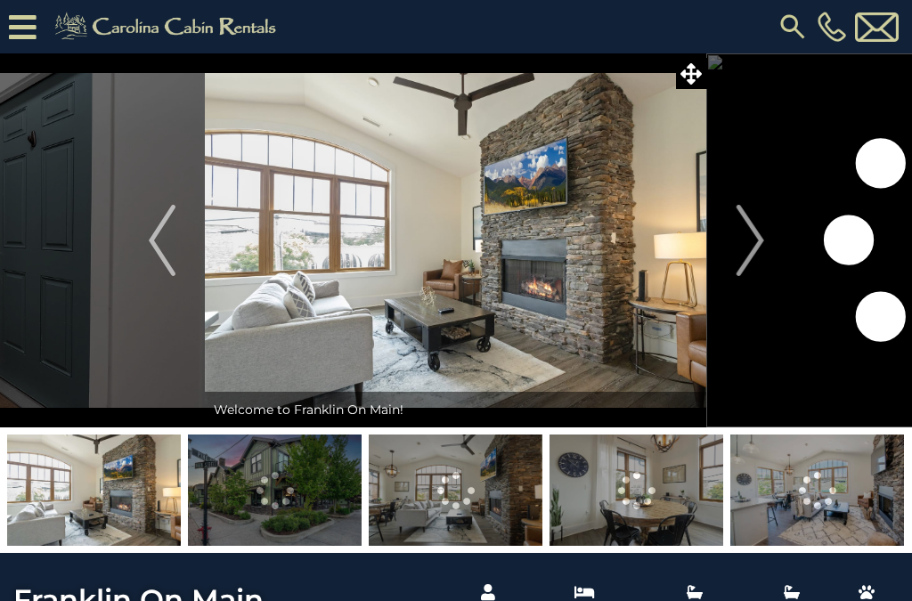
click at [756, 242] on img "Next" at bounding box center [750, 240] width 27 height 71
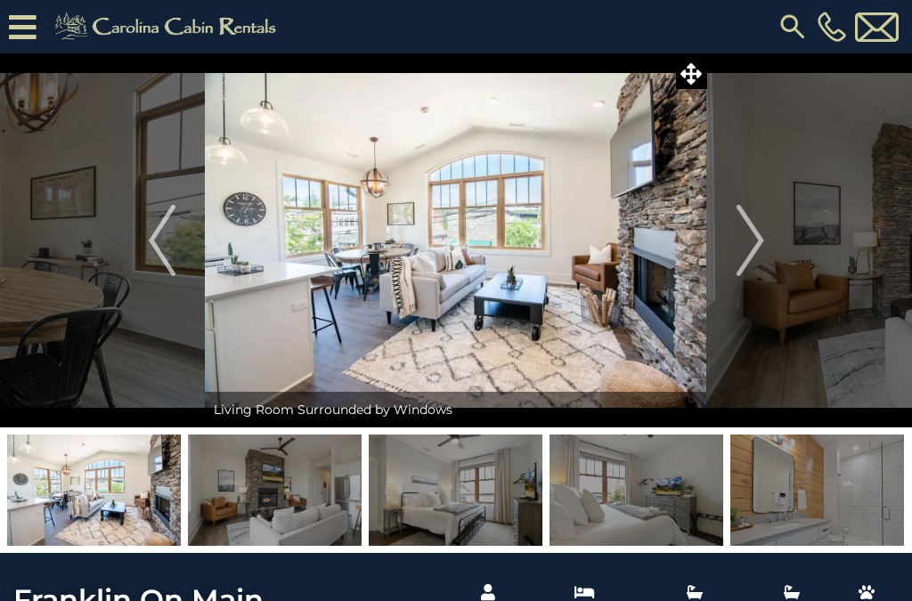
click at [756, 233] on img "Next" at bounding box center [750, 240] width 27 height 71
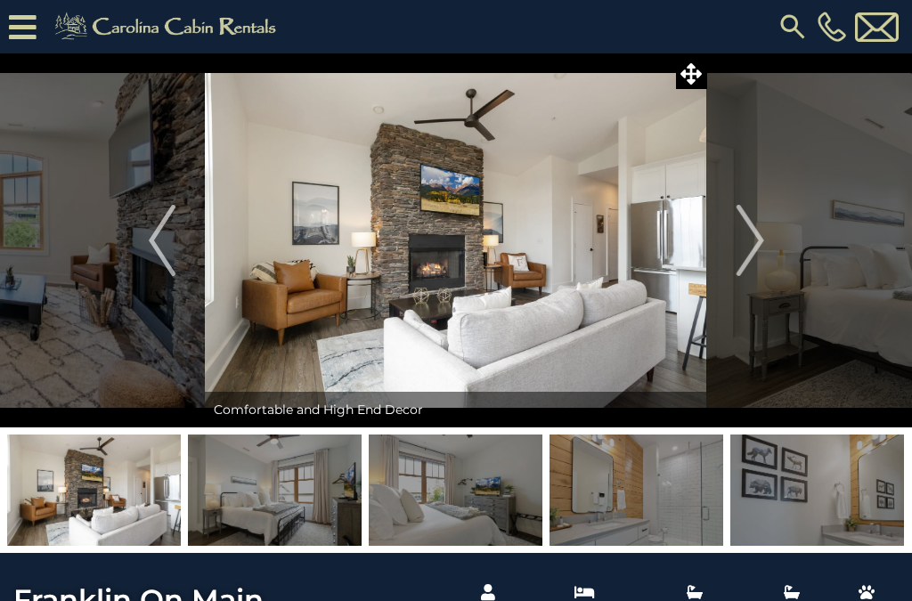
click at [749, 238] on img "Next" at bounding box center [750, 240] width 27 height 71
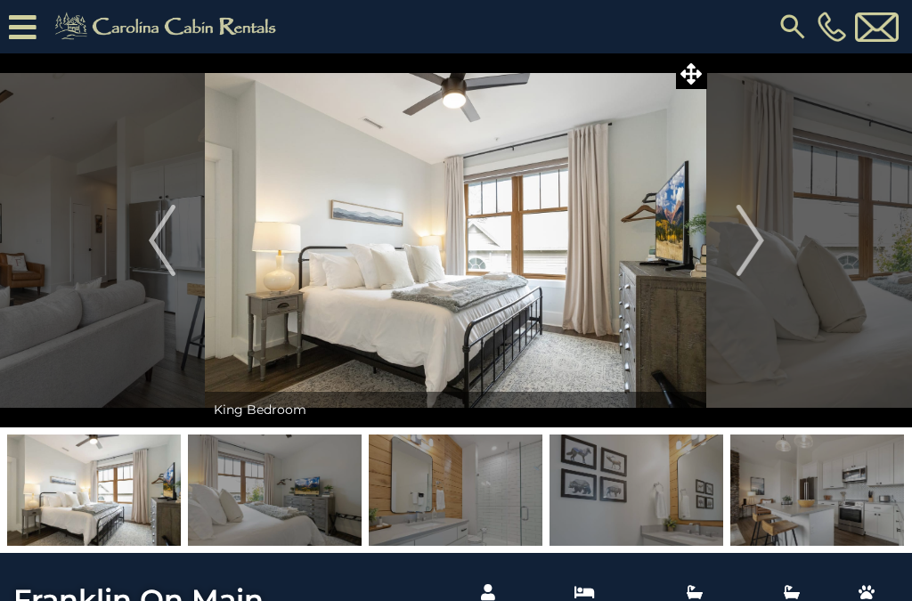
click at [743, 225] on img "Next" at bounding box center [750, 240] width 27 height 71
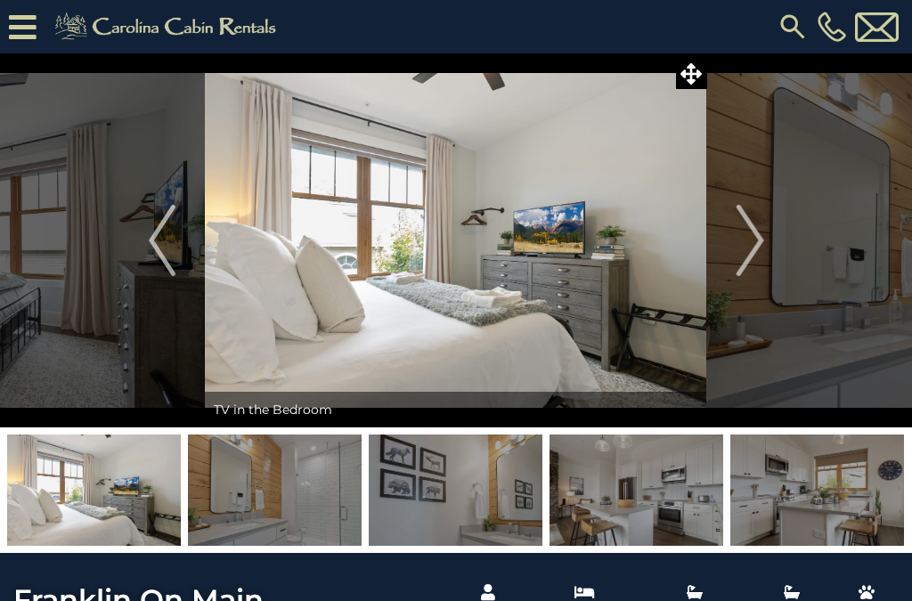
click at [756, 227] on img "Next" at bounding box center [750, 240] width 27 height 71
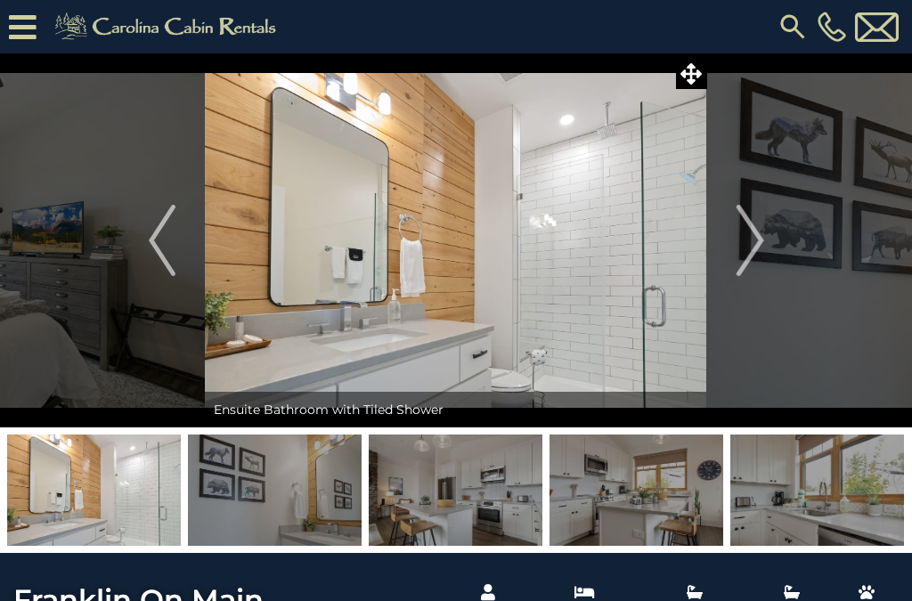
click at [757, 230] on img "Next" at bounding box center [750, 240] width 27 height 71
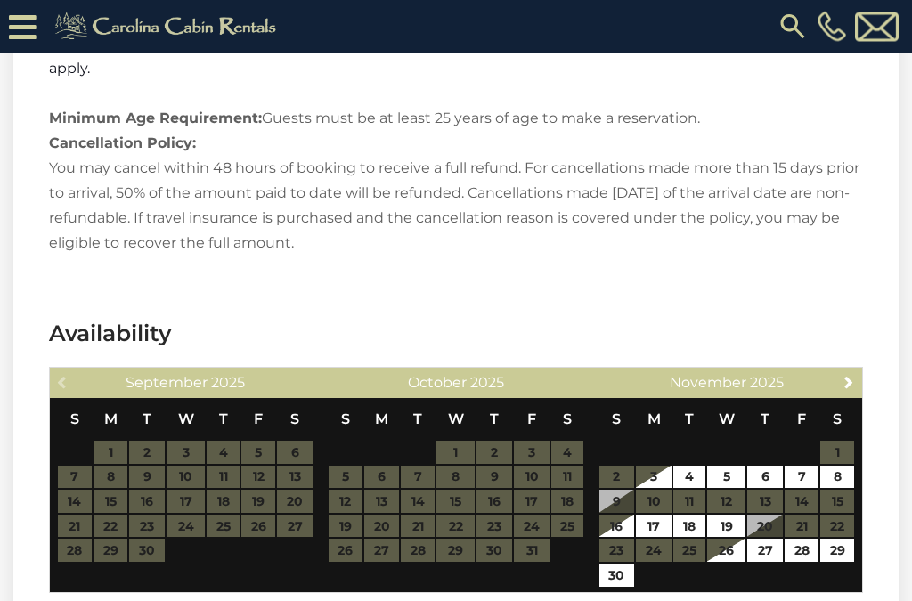
scroll to position [1860, 0]
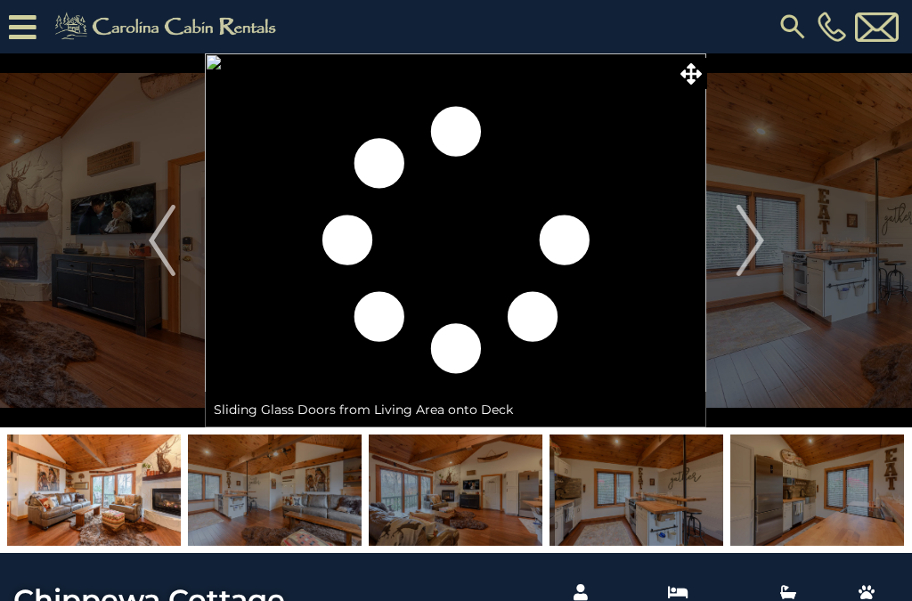
click at [611, 305] on img at bounding box center [456, 240] width 502 height 374
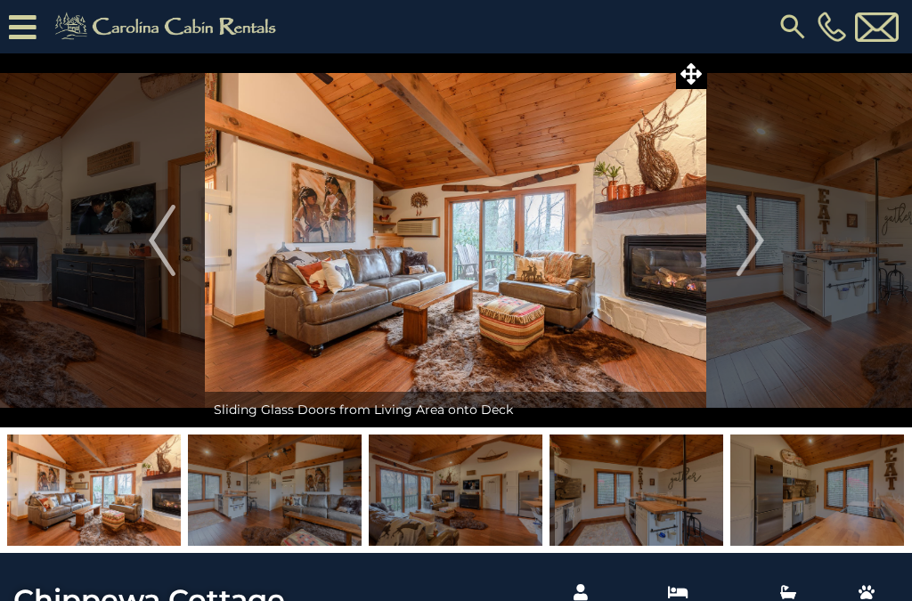
click at [768, 235] on button "Next" at bounding box center [750, 240] width 86 height 374
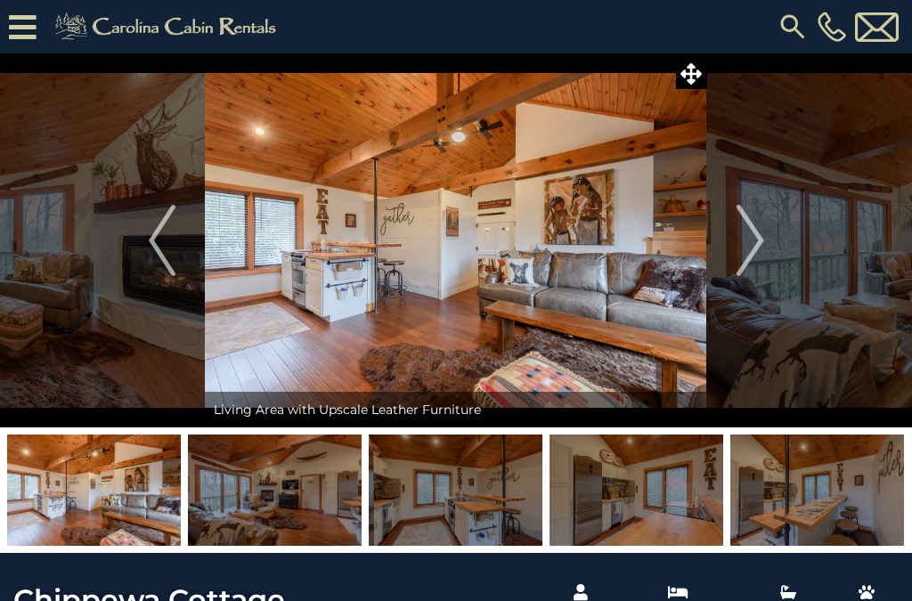
click at [757, 234] on img "Next" at bounding box center [750, 240] width 27 height 71
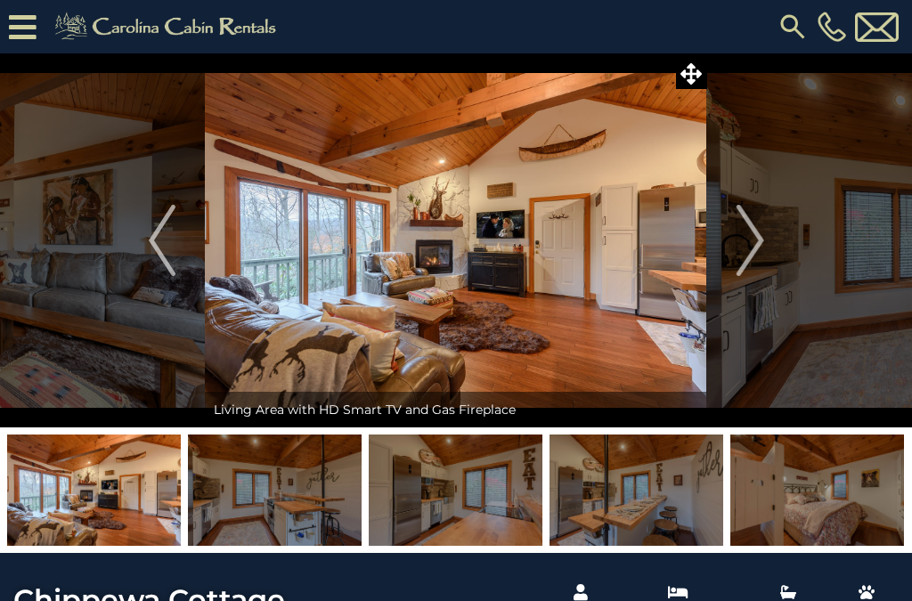
click at [746, 239] on img "Next" at bounding box center [750, 240] width 27 height 71
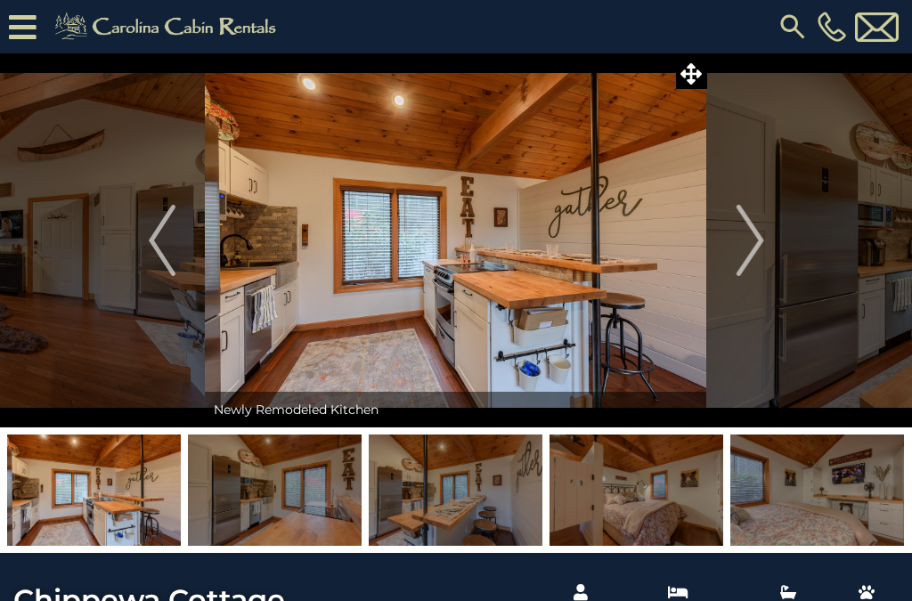
click at [754, 235] on img "Next" at bounding box center [750, 240] width 27 height 71
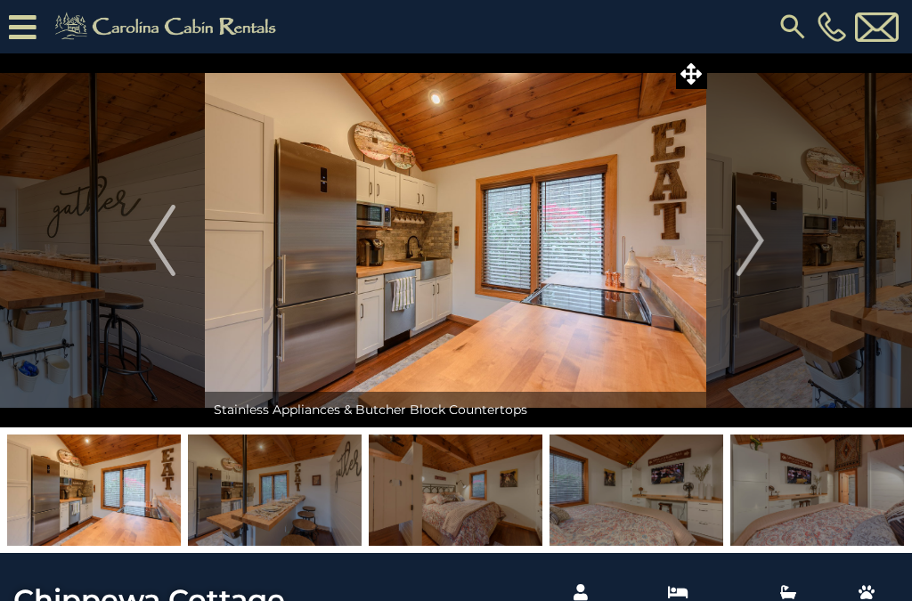
click at [753, 240] on img "Next" at bounding box center [750, 240] width 27 height 71
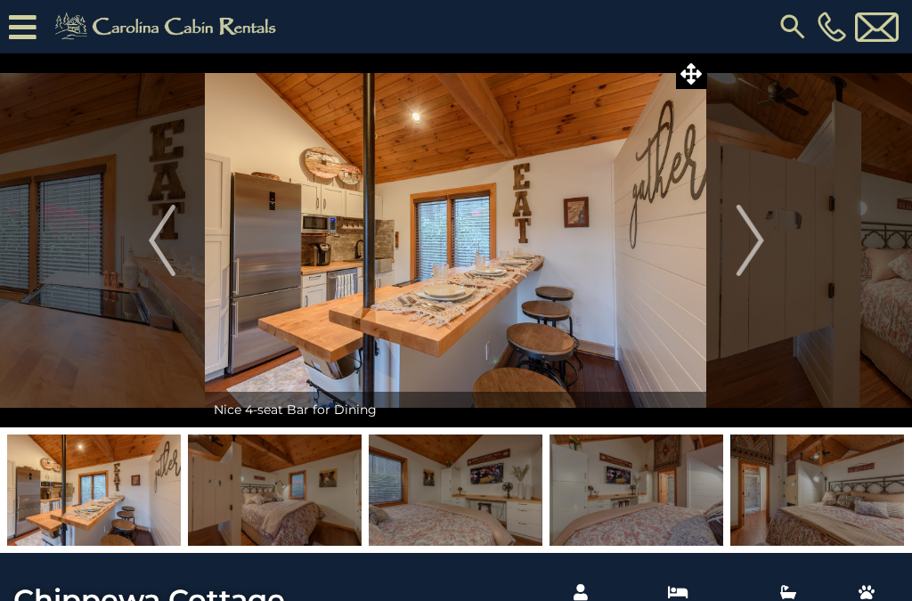
click at [751, 242] on img "Next" at bounding box center [750, 240] width 27 height 71
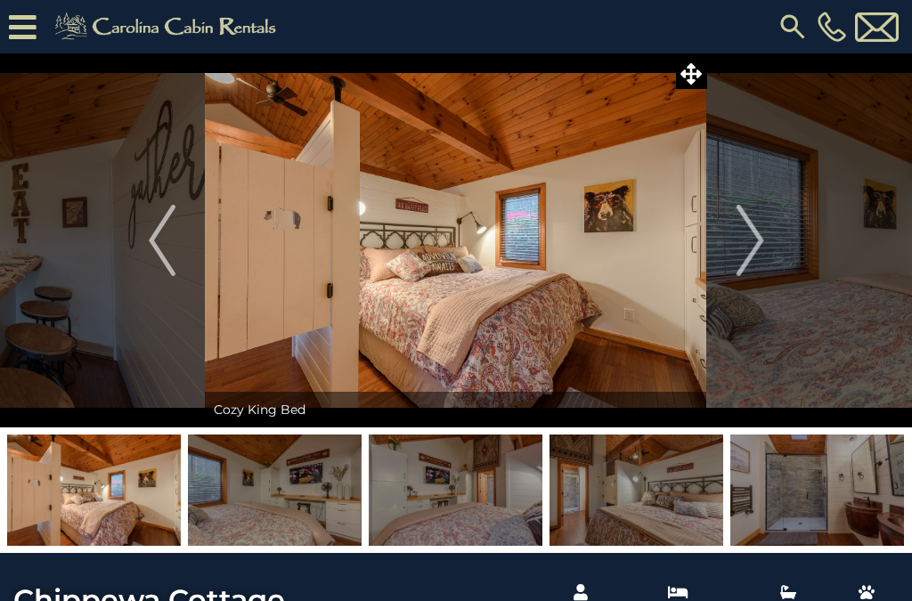
click at [754, 240] on img "Next" at bounding box center [750, 240] width 27 height 71
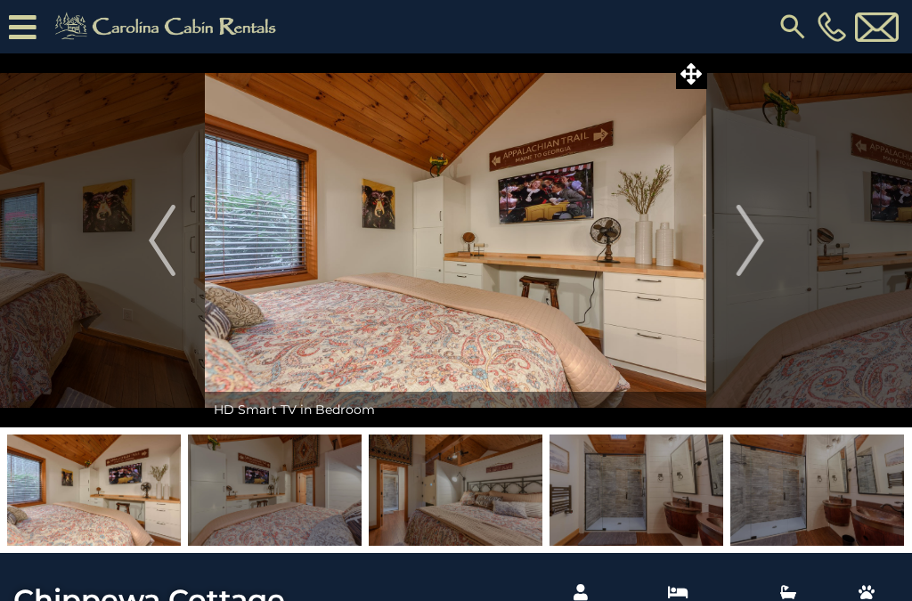
click at [747, 235] on img "Next" at bounding box center [750, 240] width 27 height 71
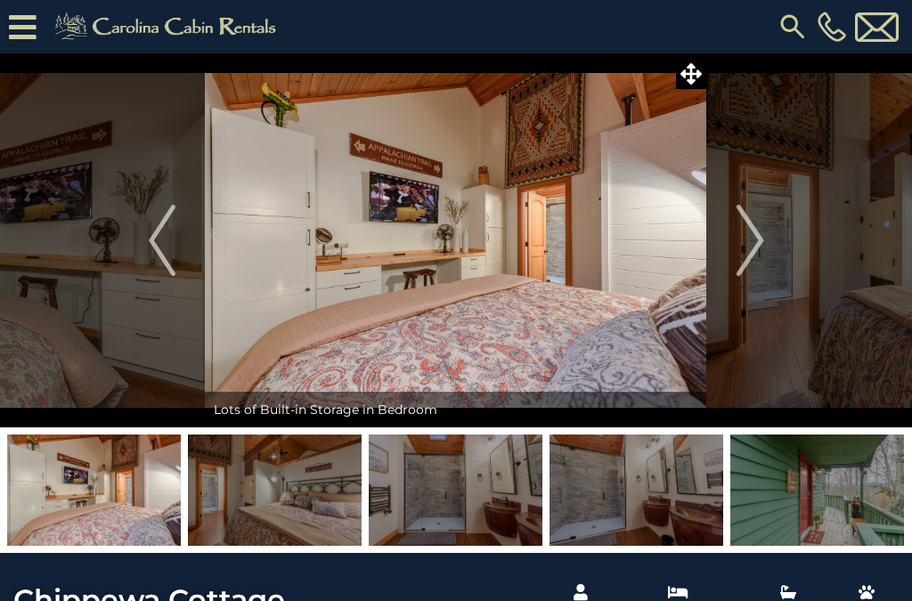
click at [757, 240] on img "Next" at bounding box center [750, 240] width 27 height 71
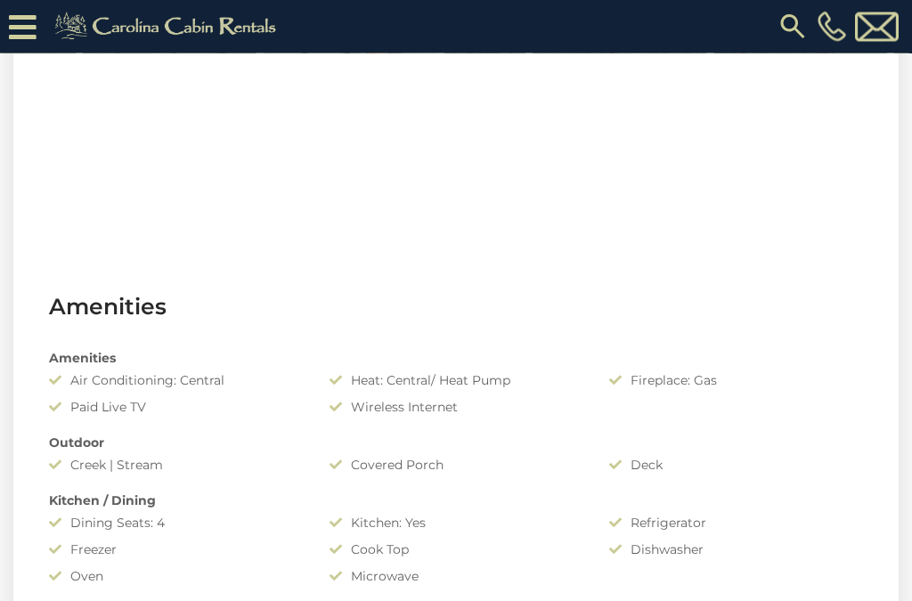
scroll to position [1013, 0]
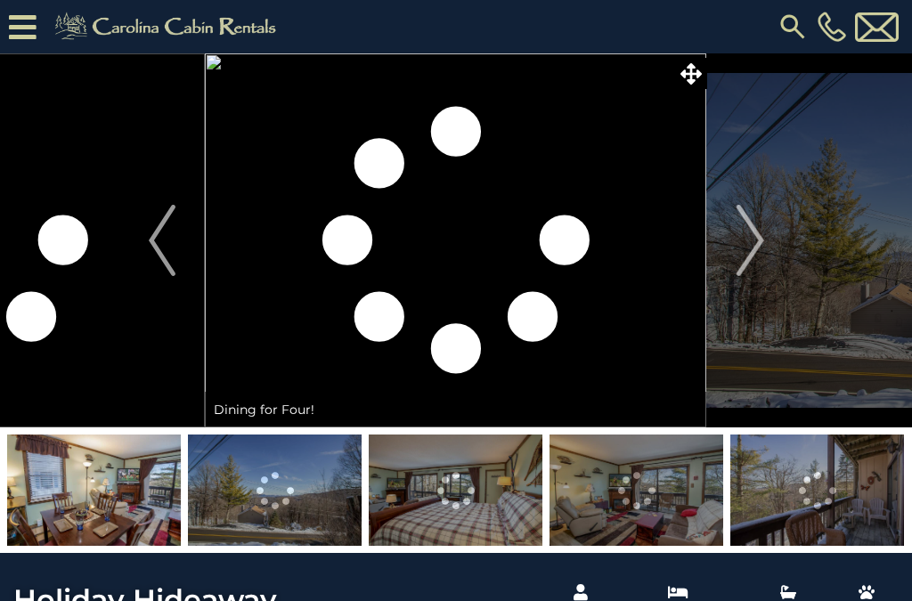
click at [812, 488] on img at bounding box center [818, 490] width 174 height 111
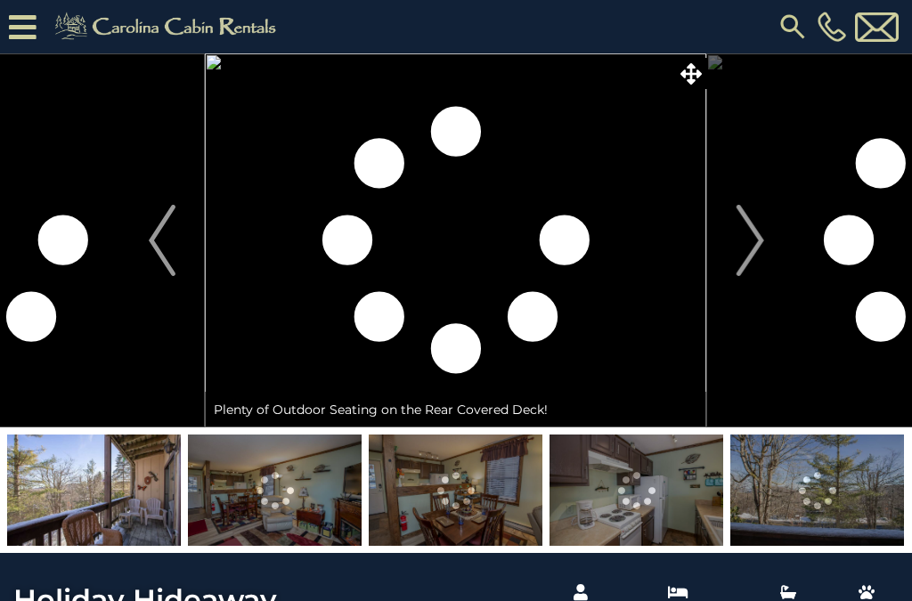
click at [803, 483] on img at bounding box center [818, 490] width 174 height 111
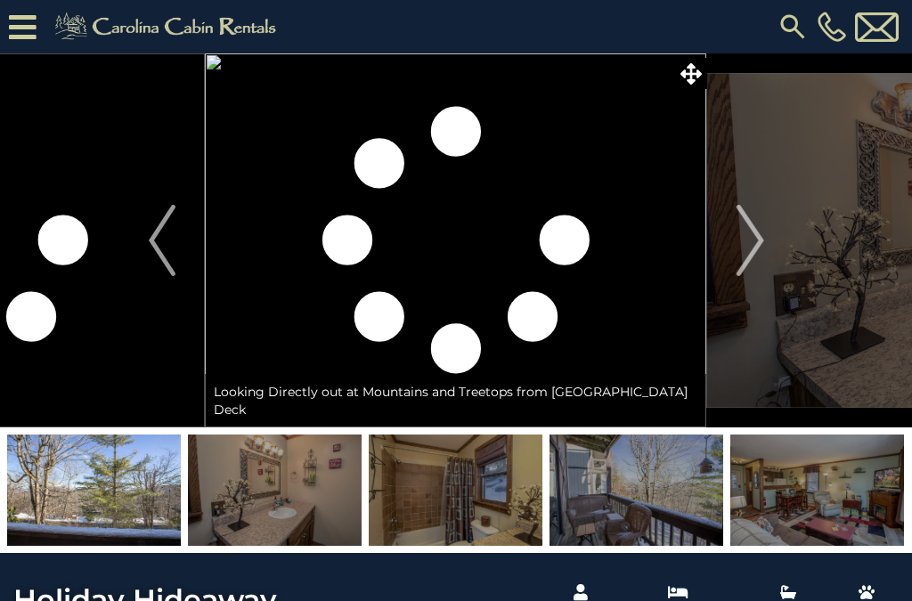
click at [855, 507] on img at bounding box center [818, 490] width 174 height 111
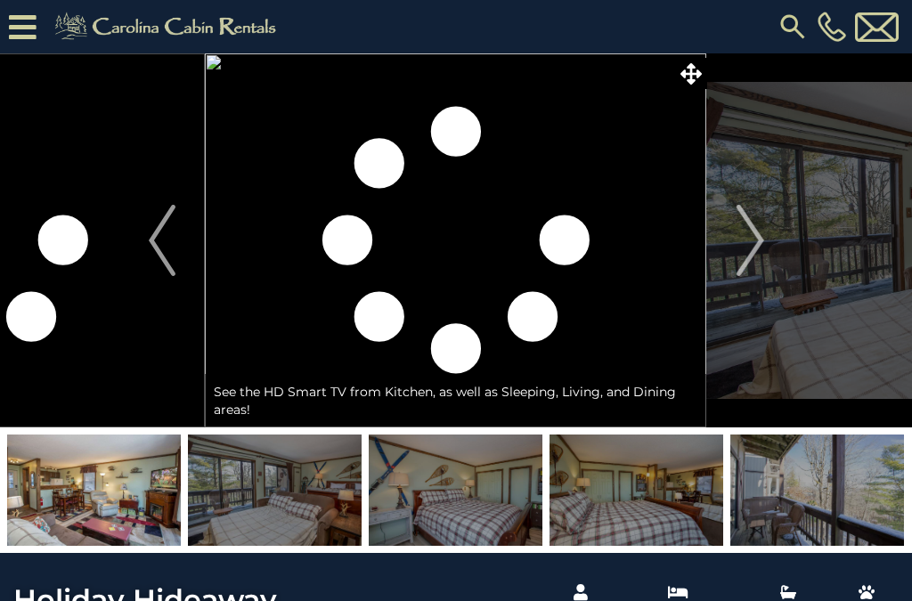
click at [792, 489] on img at bounding box center [818, 490] width 174 height 111
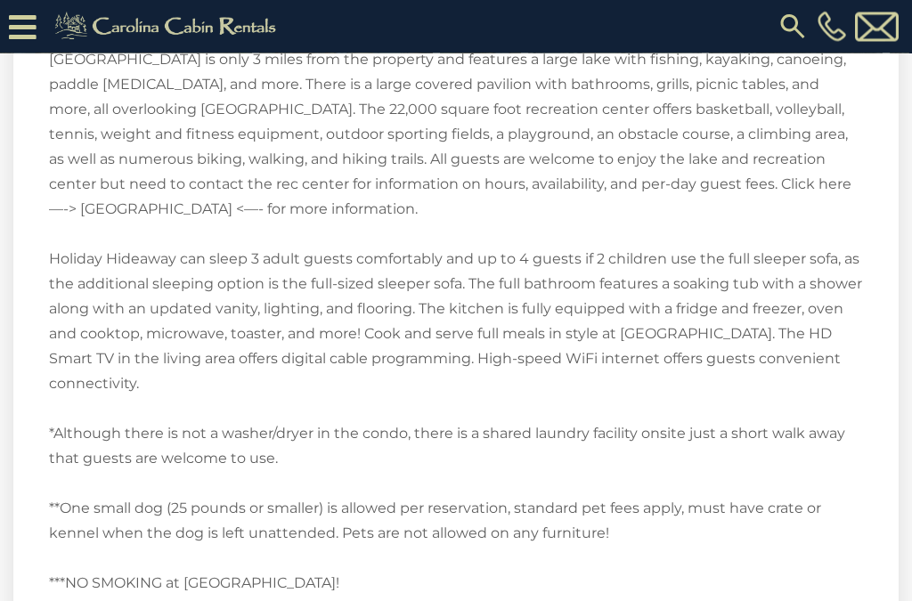
scroll to position [2789, 0]
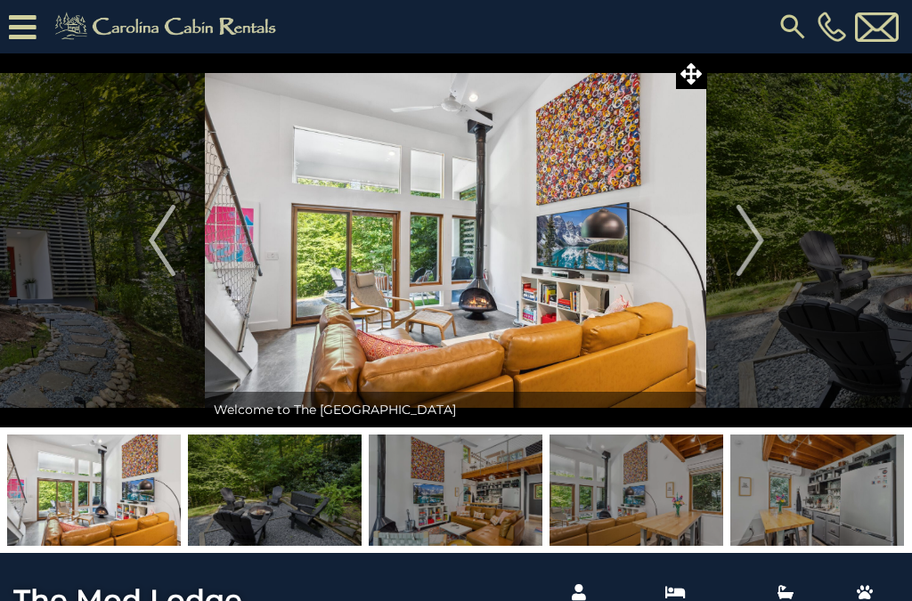
click at [749, 246] on img "Next" at bounding box center [750, 240] width 27 height 71
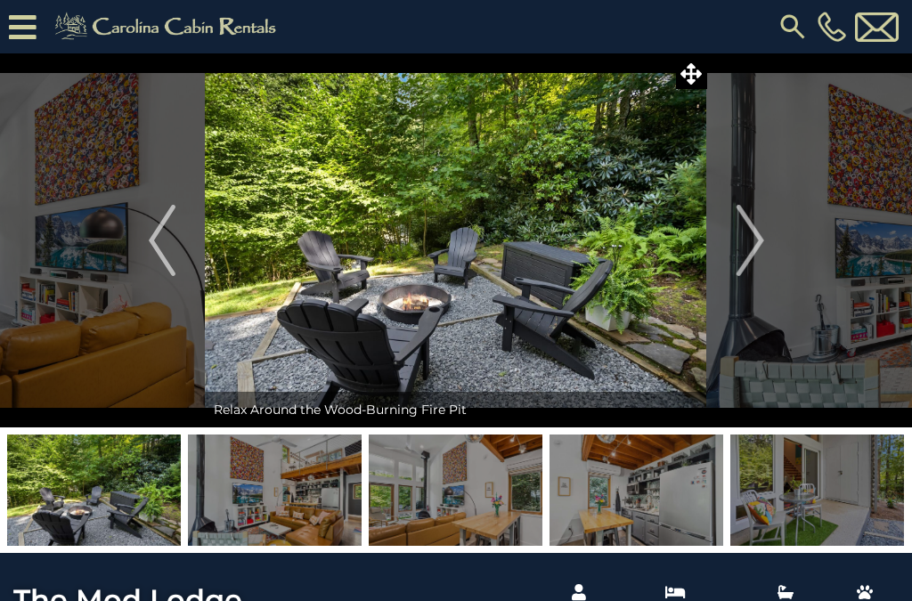
click at [747, 235] on img "Next" at bounding box center [750, 240] width 27 height 71
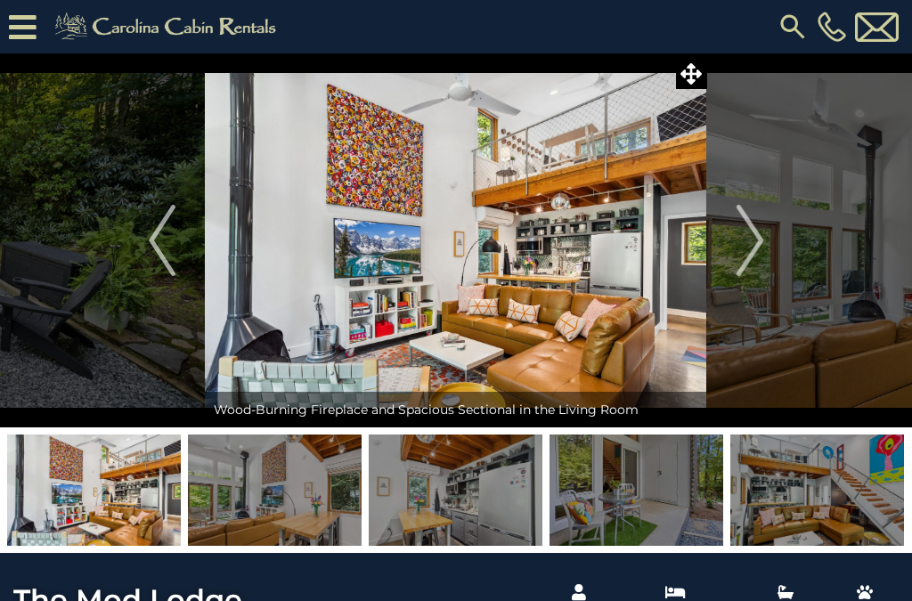
click at [762, 241] on img "Next" at bounding box center [750, 240] width 27 height 71
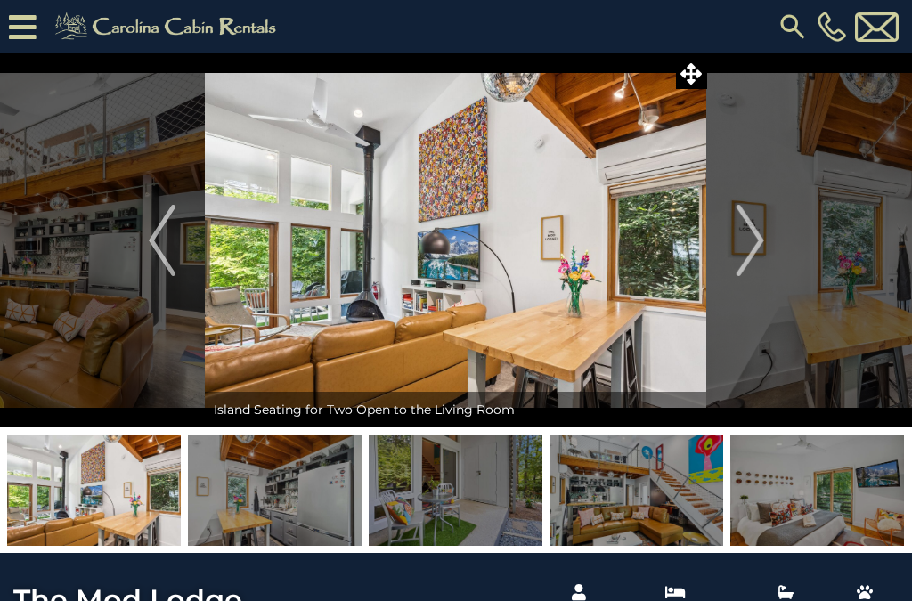
click at [747, 246] on img "Next" at bounding box center [750, 240] width 27 height 71
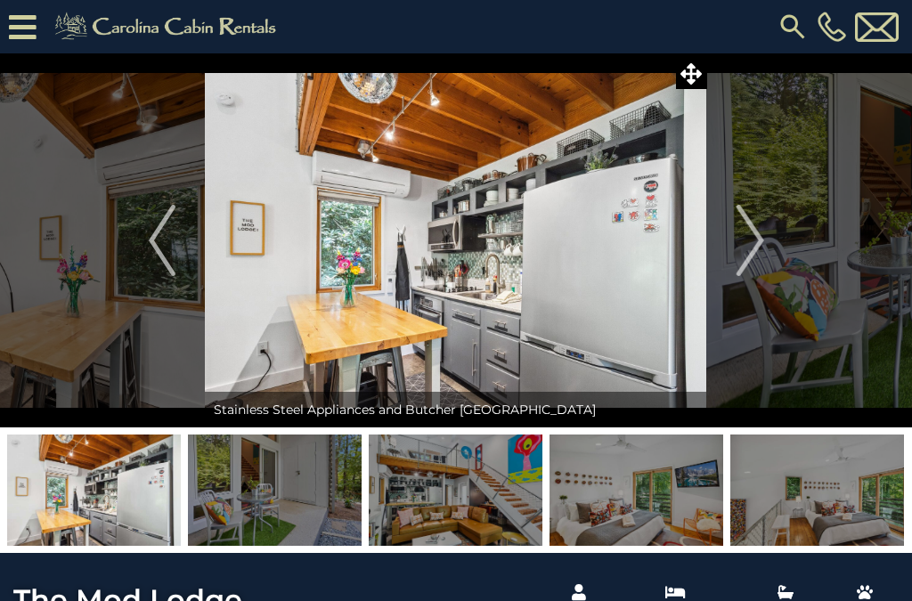
click at [749, 246] on img "Next" at bounding box center [750, 240] width 27 height 71
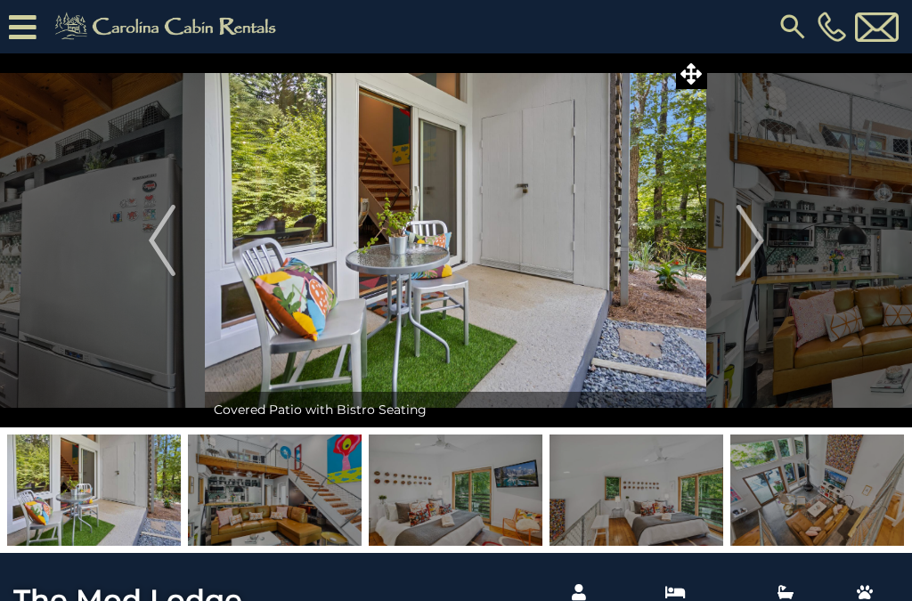
click at [754, 238] on img "Next" at bounding box center [750, 240] width 27 height 71
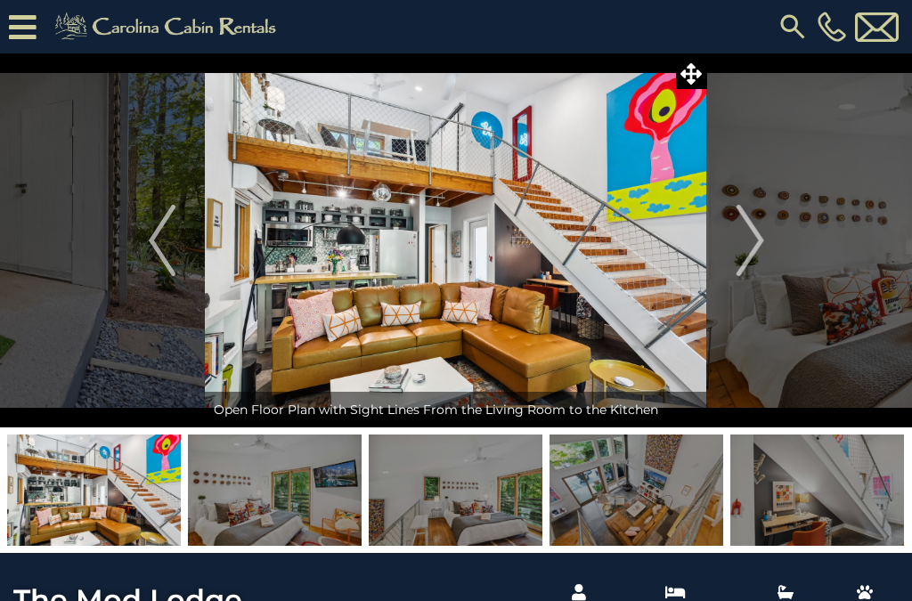
click at [746, 233] on img "Next" at bounding box center [750, 240] width 27 height 71
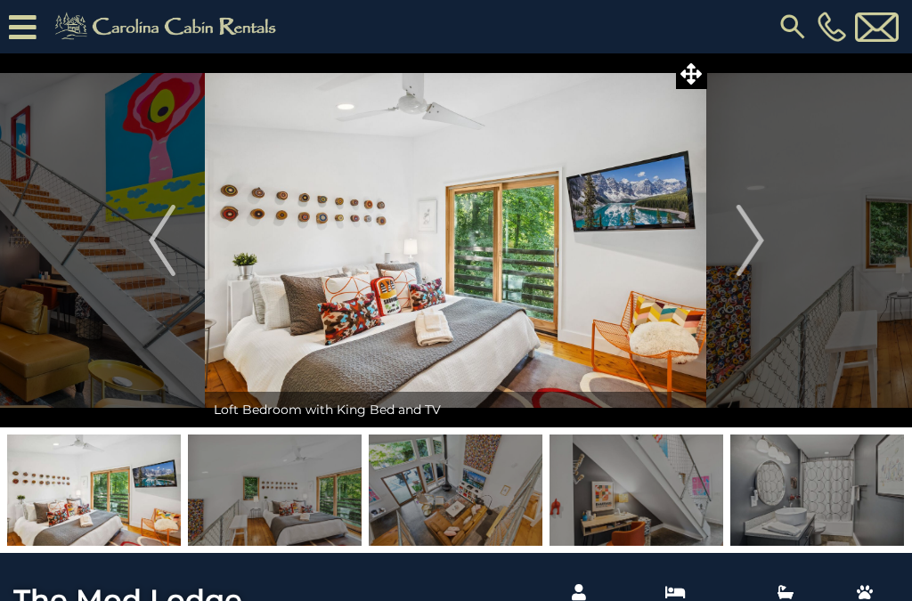
click at [750, 232] on img "Next" at bounding box center [750, 240] width 27 height 71
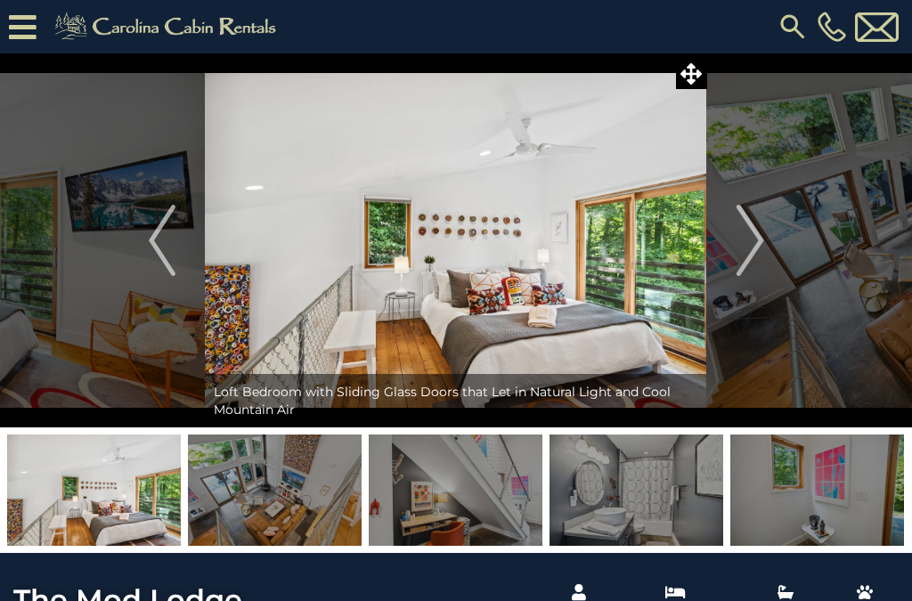
click at [750, 253] on img "Next" at bounding box center [750, 240] width 27 height 71
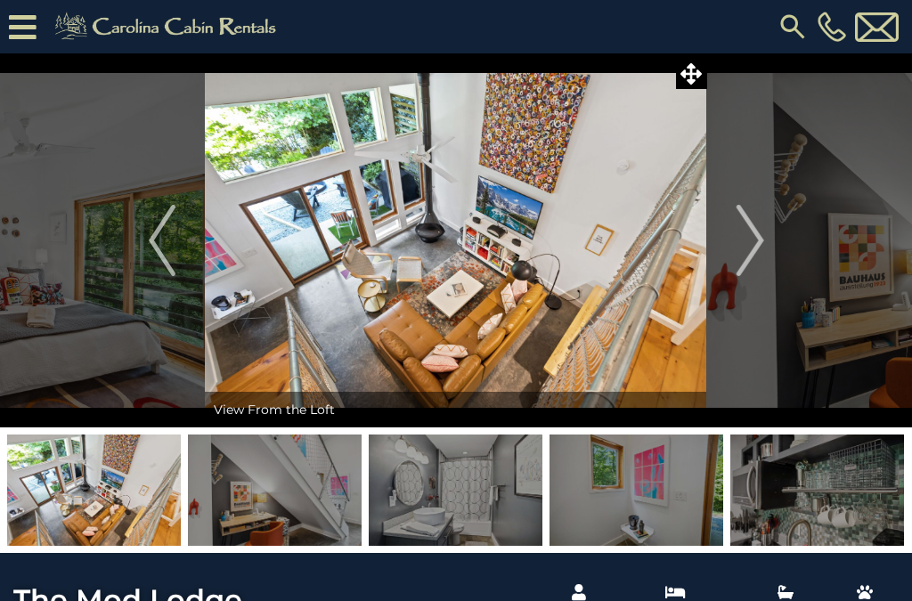
click at [756, 244] on img "Next" at bounding box center [750, 240] width 27 height 71
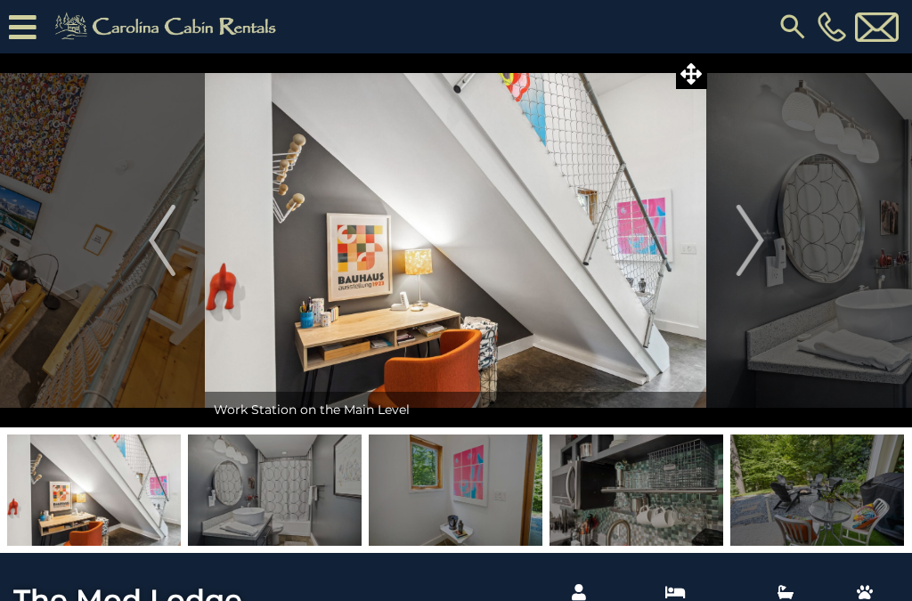
click at [748, 241] on img "Next" at bounding box center [750, 240] width 27 height 71
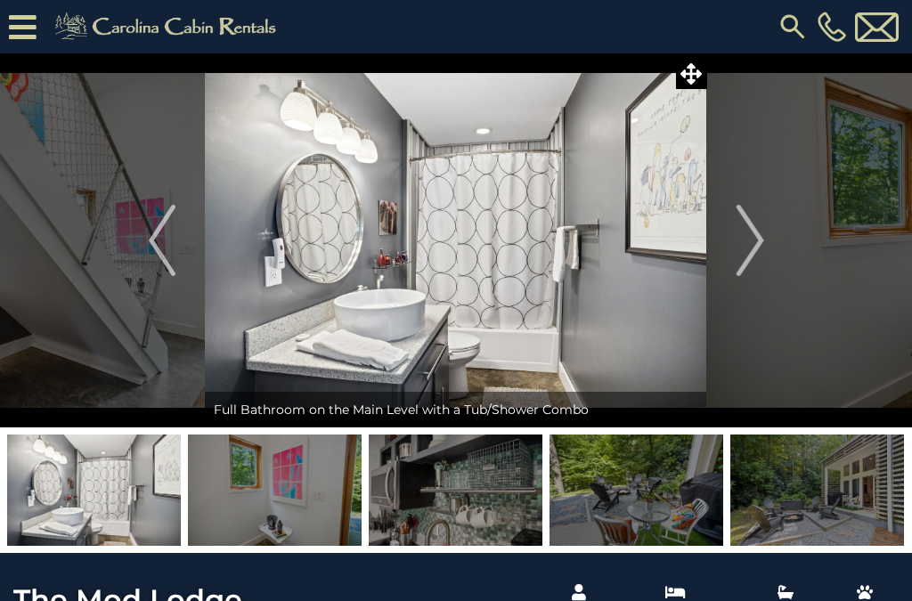
click at [749, 238] on img "Next" at bounding box center [750, 240] width 27 height 71
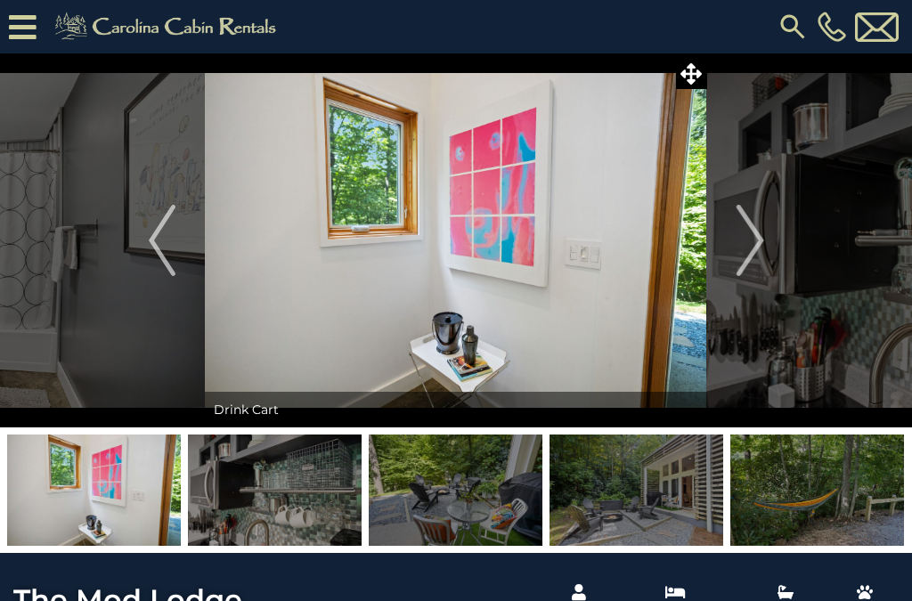
click at [697, 73] on icon at bounding box center [691, 73] width 21 height 21
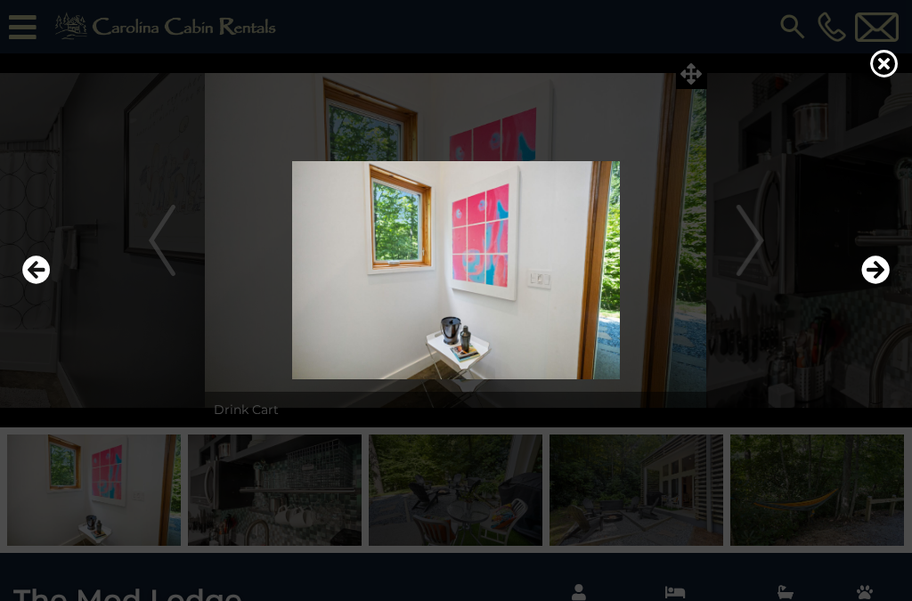
click at [876, 284] on icon "Next" at bounding box center [876, 270] width 29 height 29
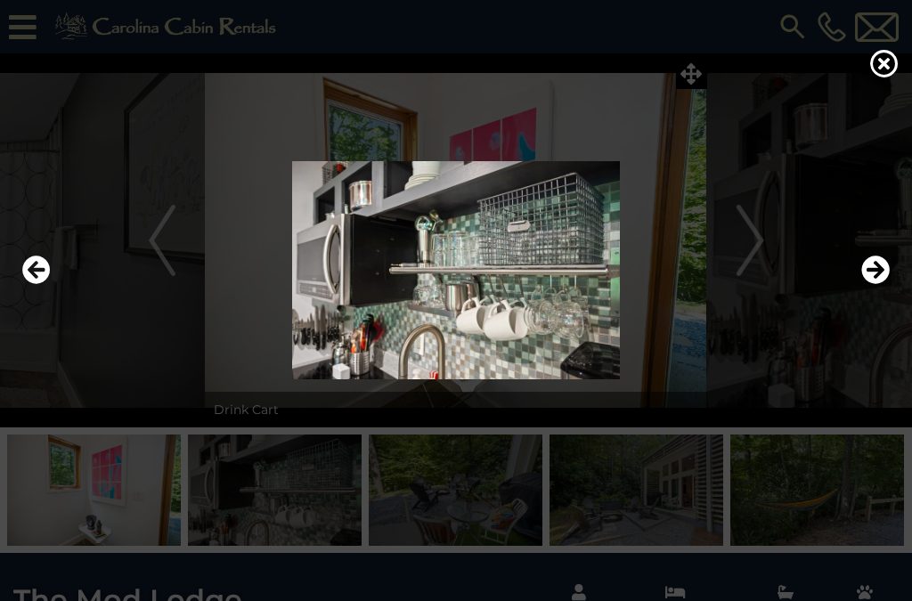
click at [878, 284] on icon "Next" at bounding box center [876, 270] width 29 height 29
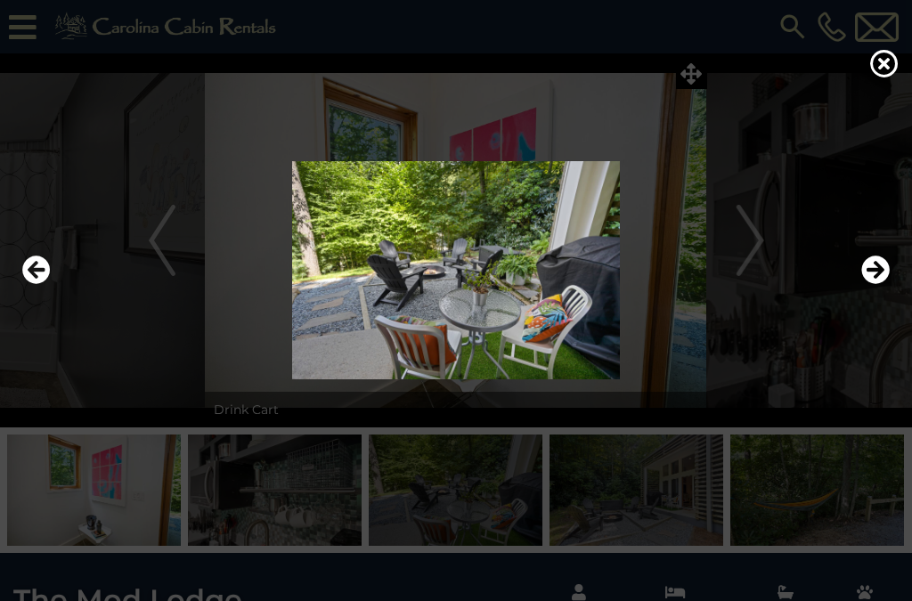
click at [873, 315] on img at bounding box center [456, 270] width 877 height 218
click at [878, 284] on icon "Next" at bounding box center [876, 270] width 29 height 29
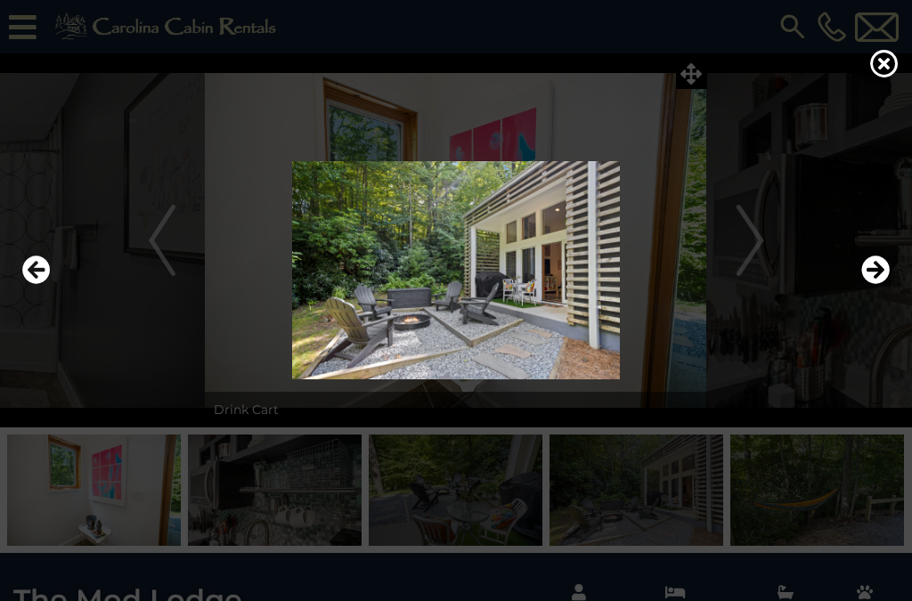
click at [883, 284] on icon "Next" at bounding box center [876, 270] width 29 height 29
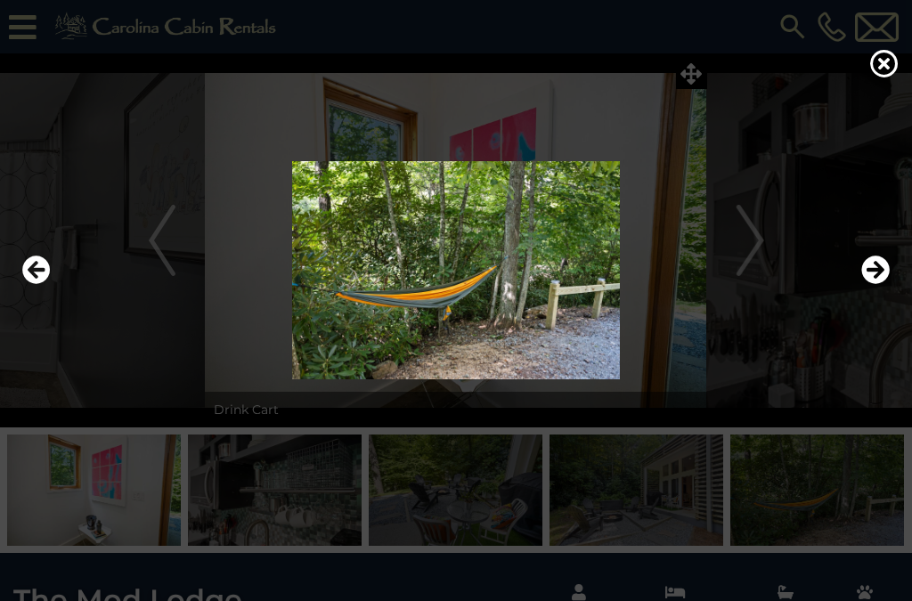
click at [879, 284] on icon "Next" at bounding box center [876, 270] width 29 height 29
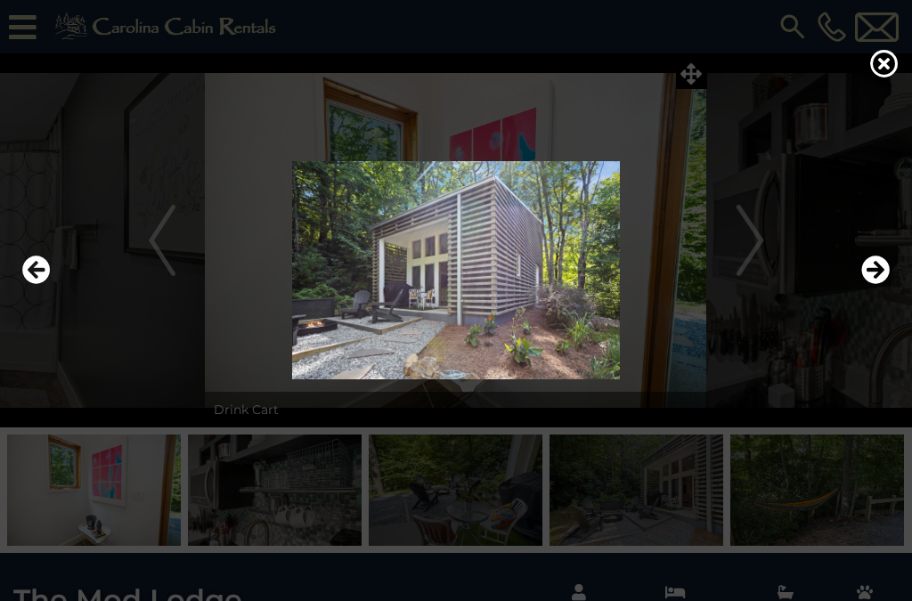
click at [878, 284] on icon "Next" at bounding box center [876, 270] width 29 height 29
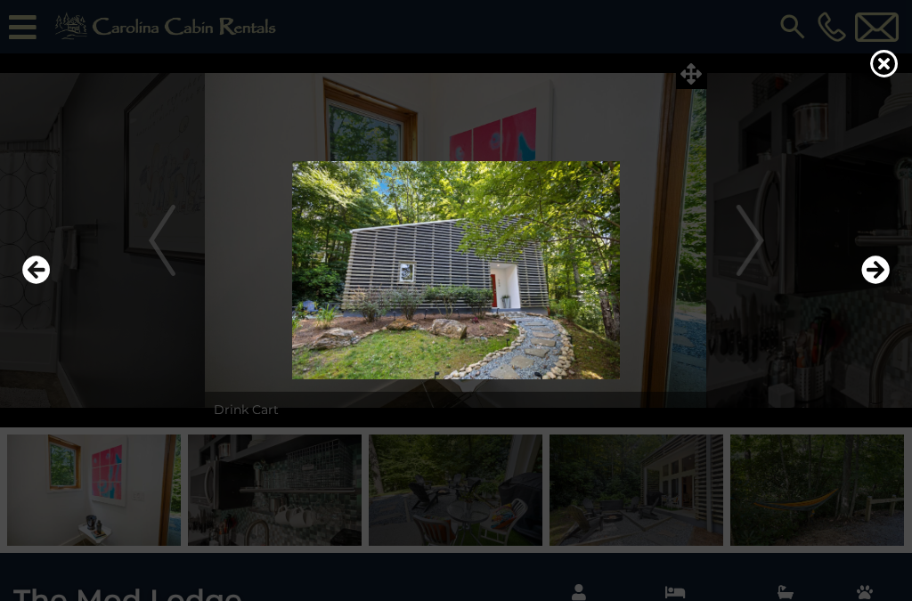
click at [477, 302] on img at bounding box center [456, 270] width 877 height 218
click at [872, 284] on icon "Next" at bounding box center [876, 270] width 29 height 29
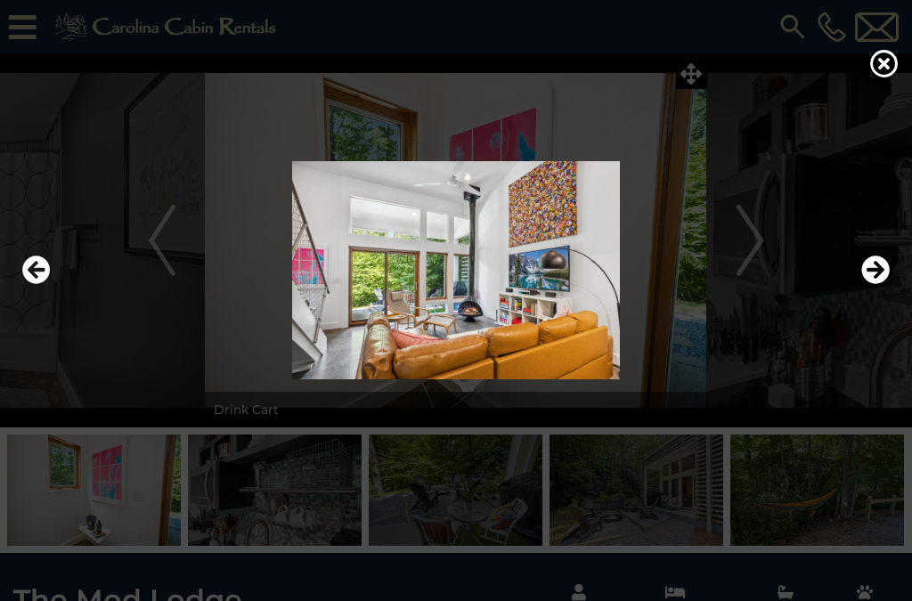
click at [881, 284] on icon "Next" at bounding box center [876, 270] width 29 height 29
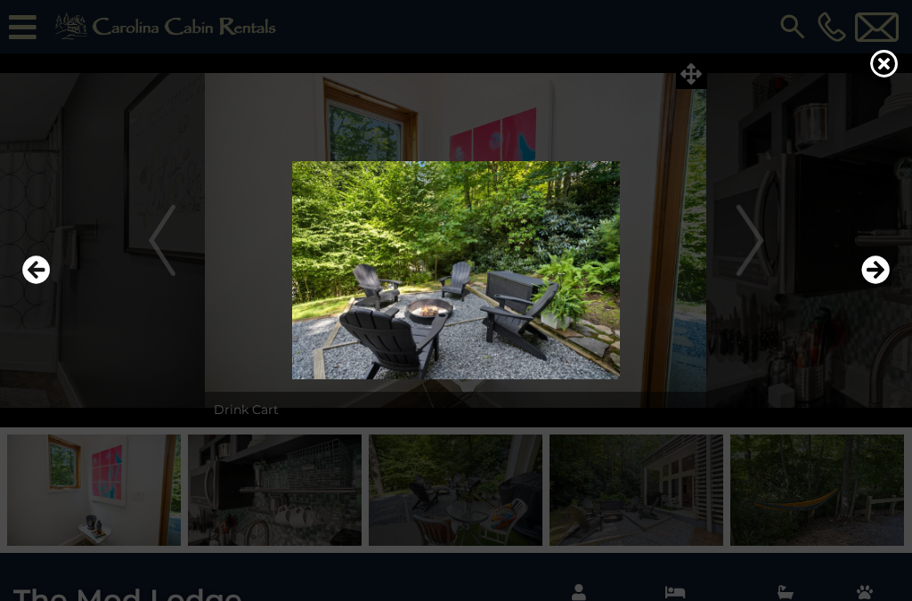
click at [883, 284] on icon "Next" at bounding box center [876, 270] width 29 height 29
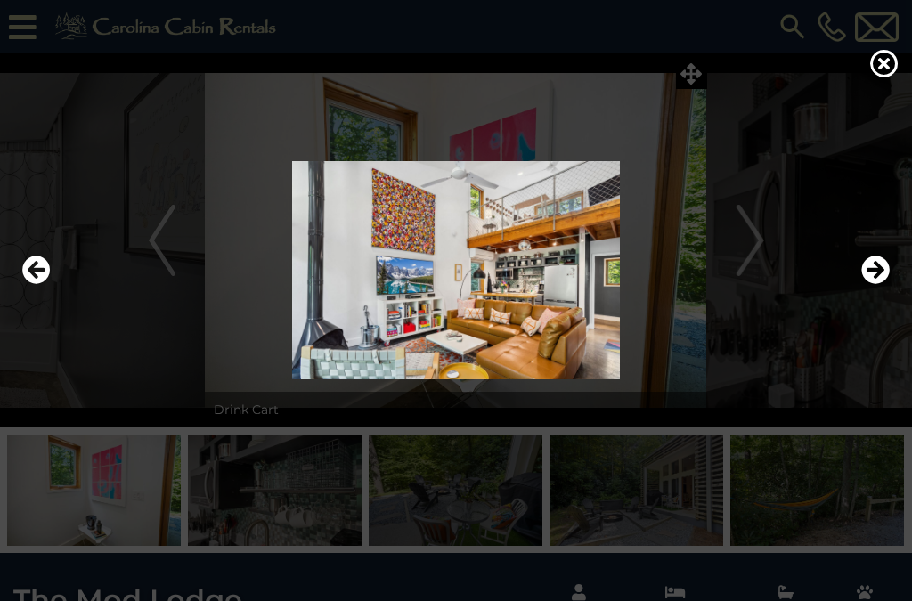
click at [871, 284] on icon "Next" at bounding box center [876, 270] width 29 height 29
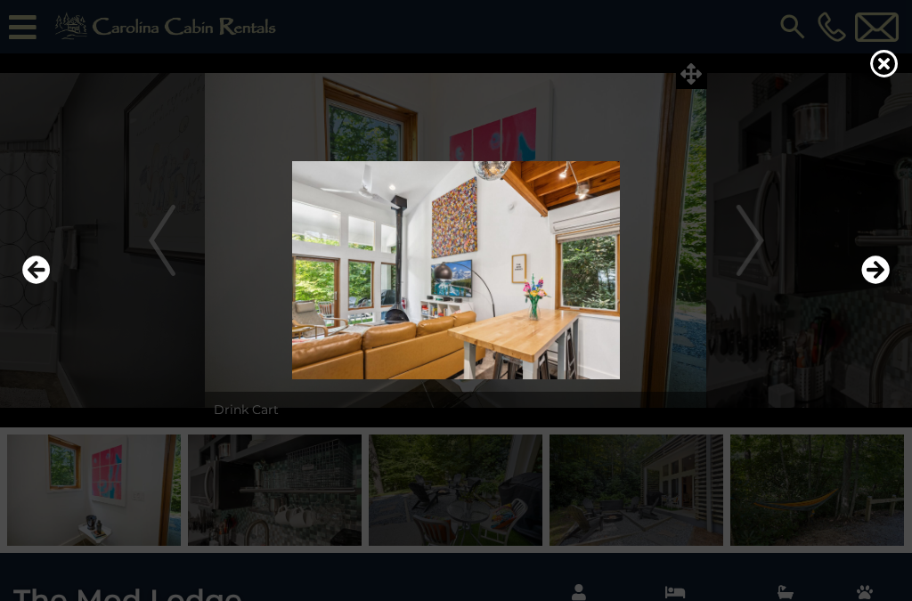
click at [873, 284] on icon "Next" at bounding box center [876, 270] width 29 height 29
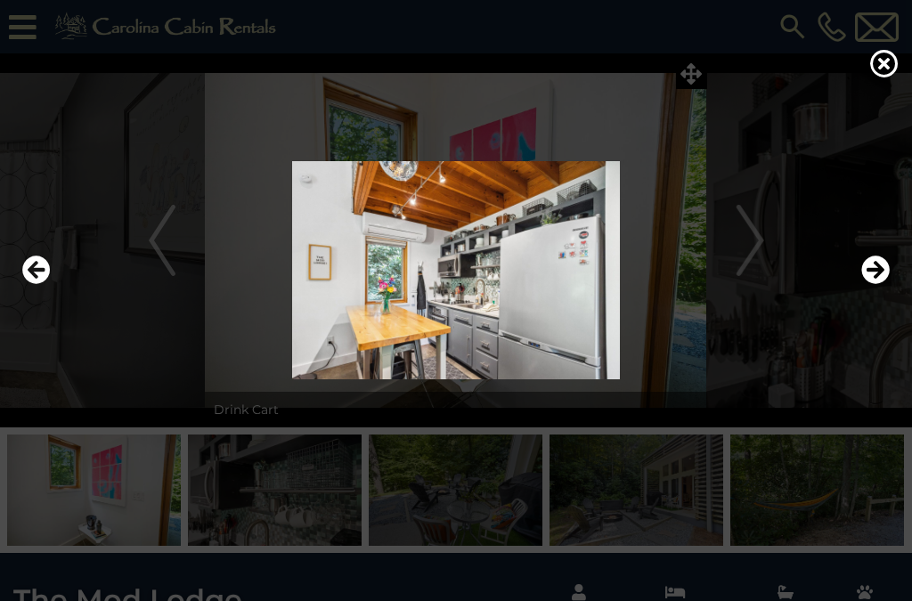
click at [44, 284] on icon "Previous" at bounding box center [36, 270] width 29 height 29
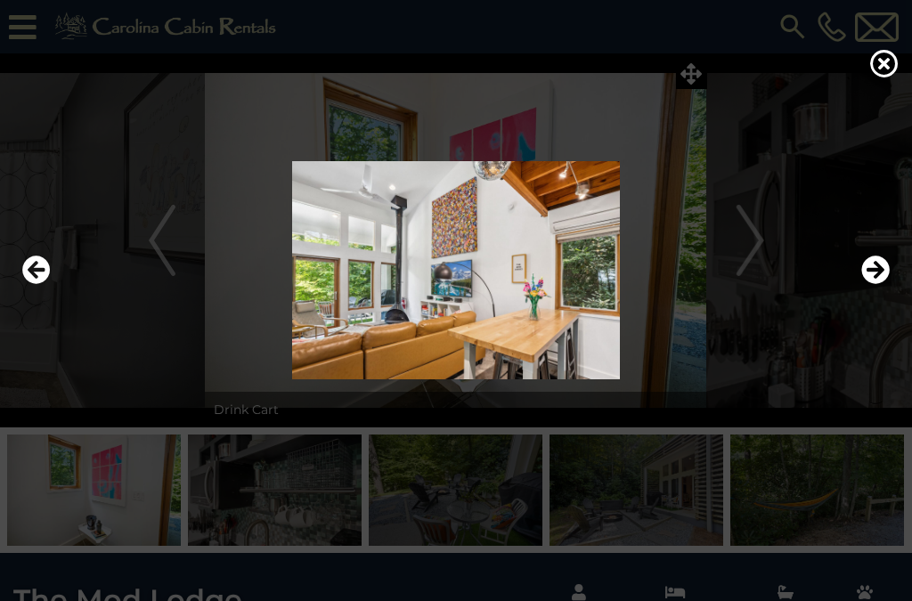
click at [866, 284] on icon "Next" at bounding box center [876, 270] width 29 height 29
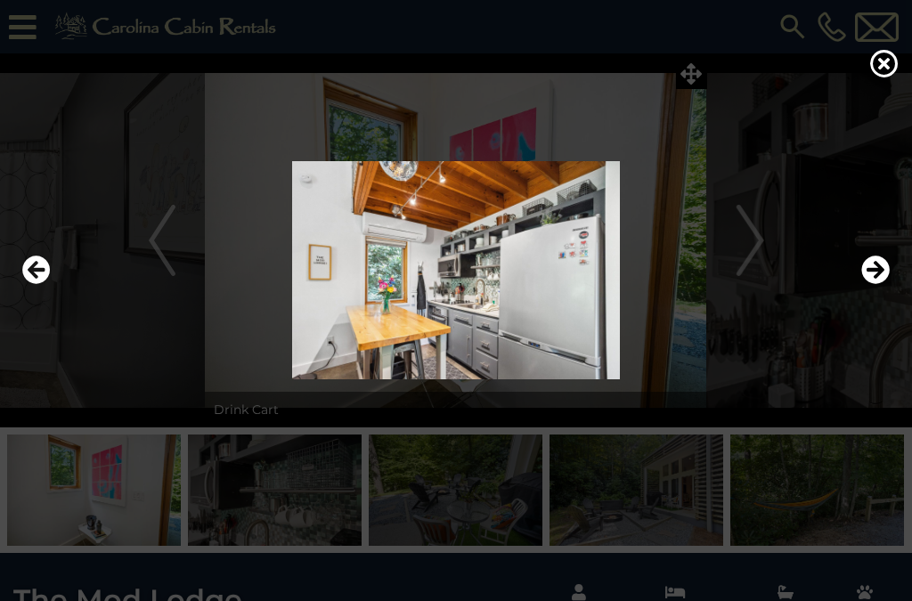
click at [873, 284] on icon "Next" at bounding box center [876, 270] width 29 height 29
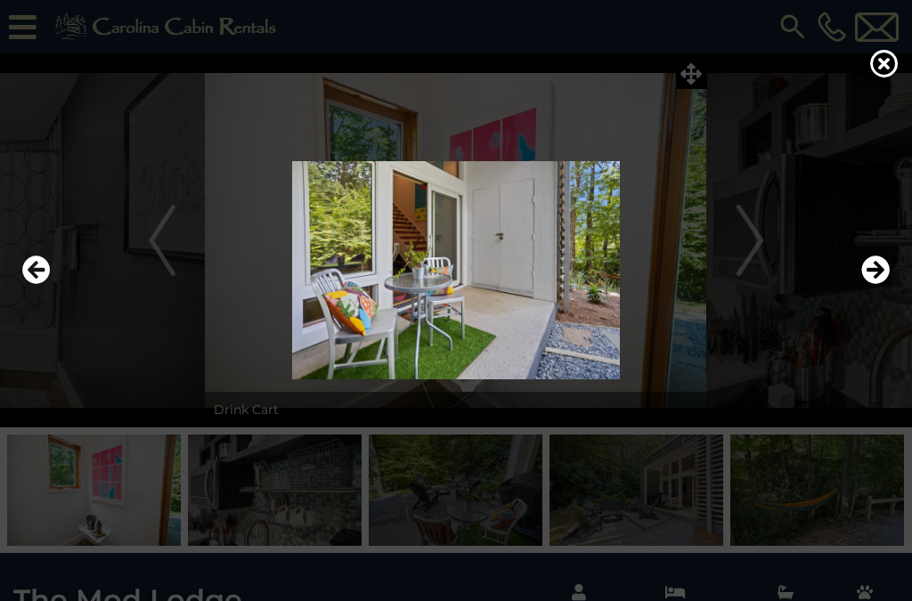
click at [872, 283] on icon "Next" at bounding box center [876, 270] width 29 height 29
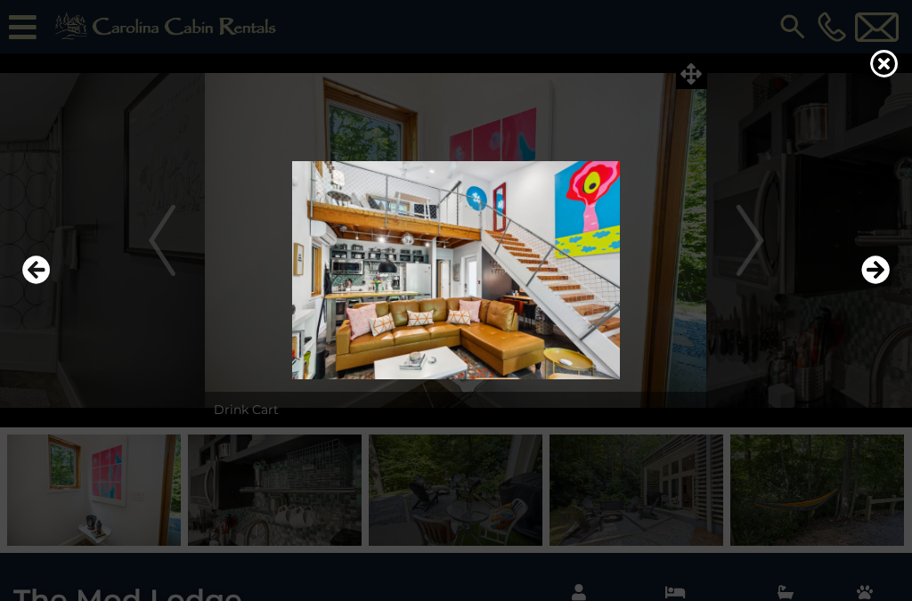
click at [875, 282] on icon "Next" at bounding box center [876, 270] width 29 height 29
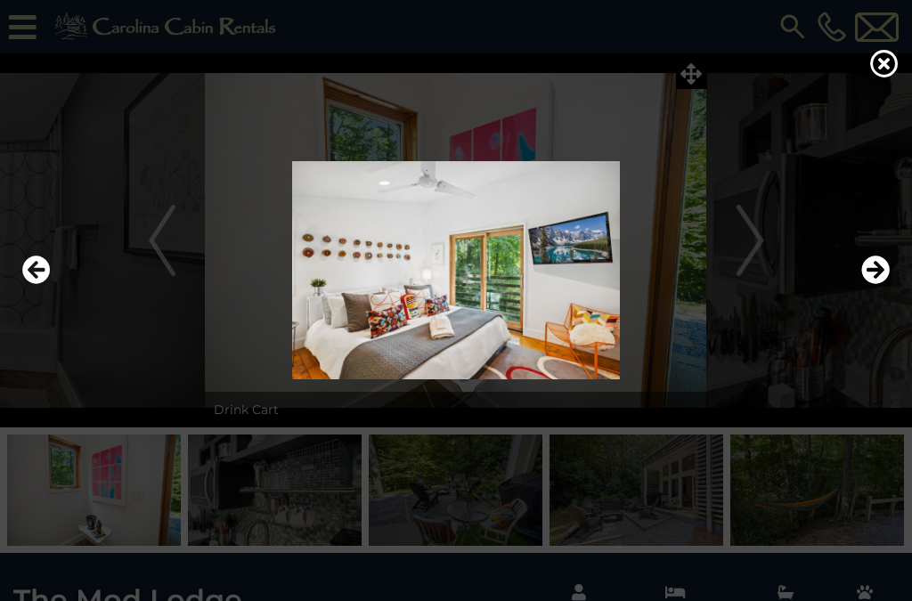
click at [879, 274] on button "Next" at bounding box center [876, 270] width 29 height 41
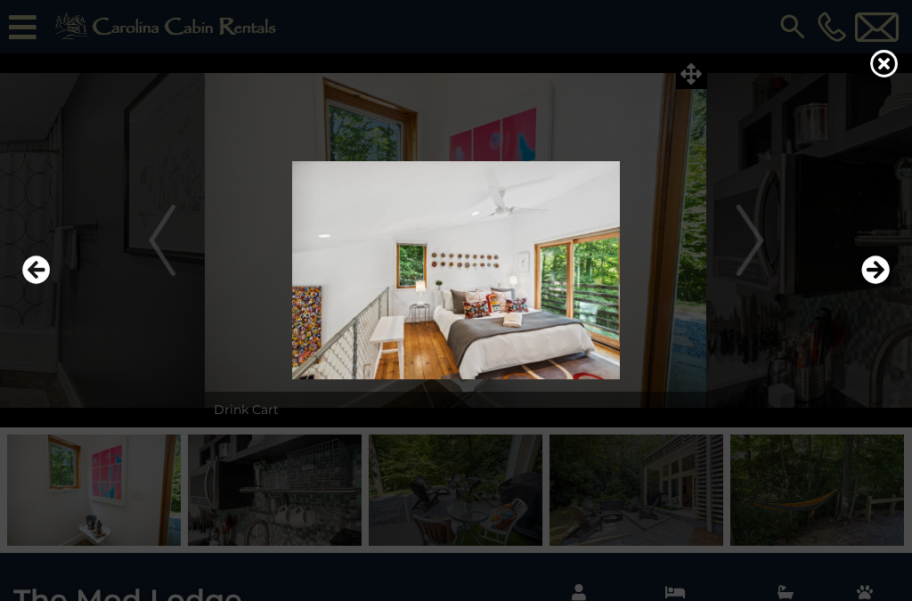
click at [878, 275] on button "Next" at bounding box center [876, 270] width 29 height 41
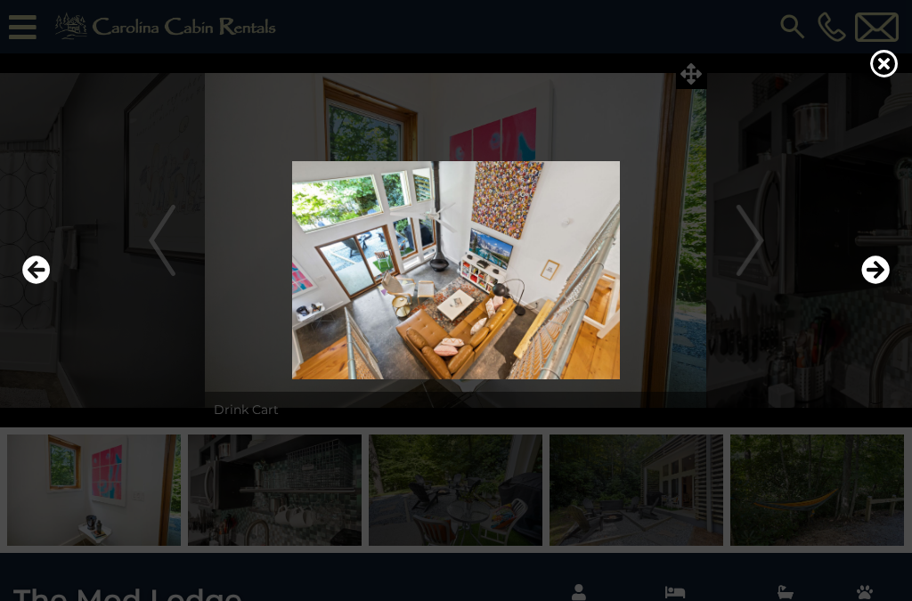
click at [29, 284] on icon "Previous" at bounding box center [36, 270] width 29 height 29
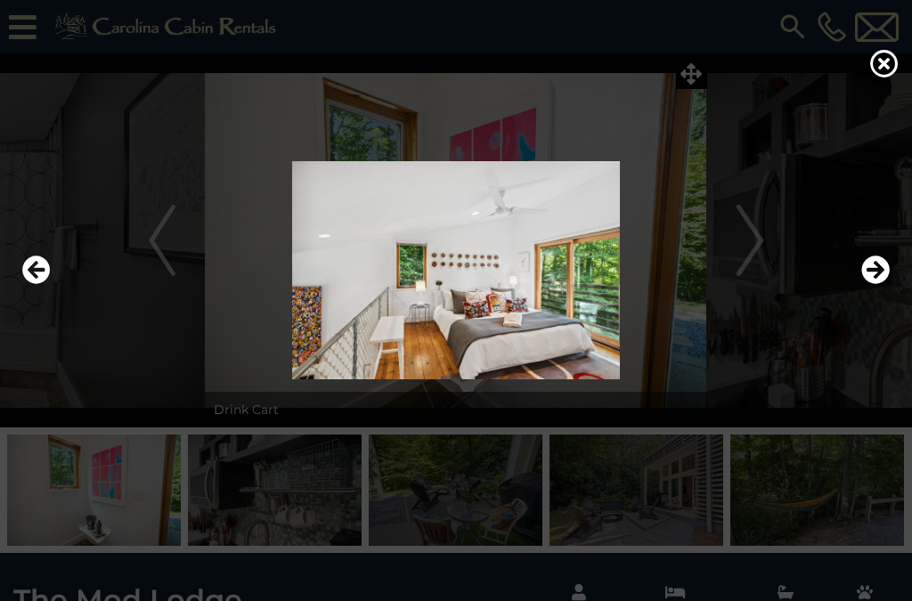
click at [885, 279] on icon "Next" at bounding box center [876, 270] width 29 height 29
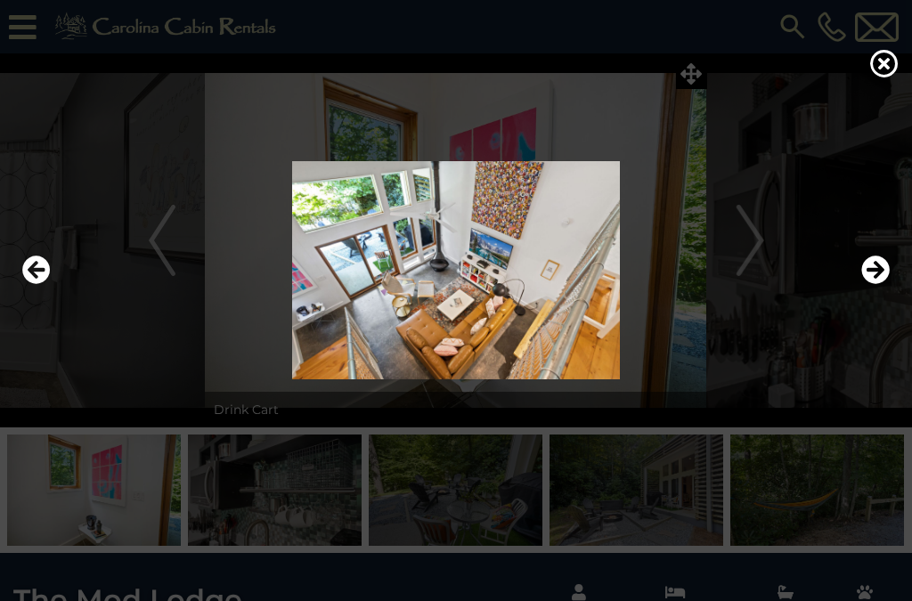
click at [882, 276] on button "Next" at bounding box center [876, 270] width 29 height 41
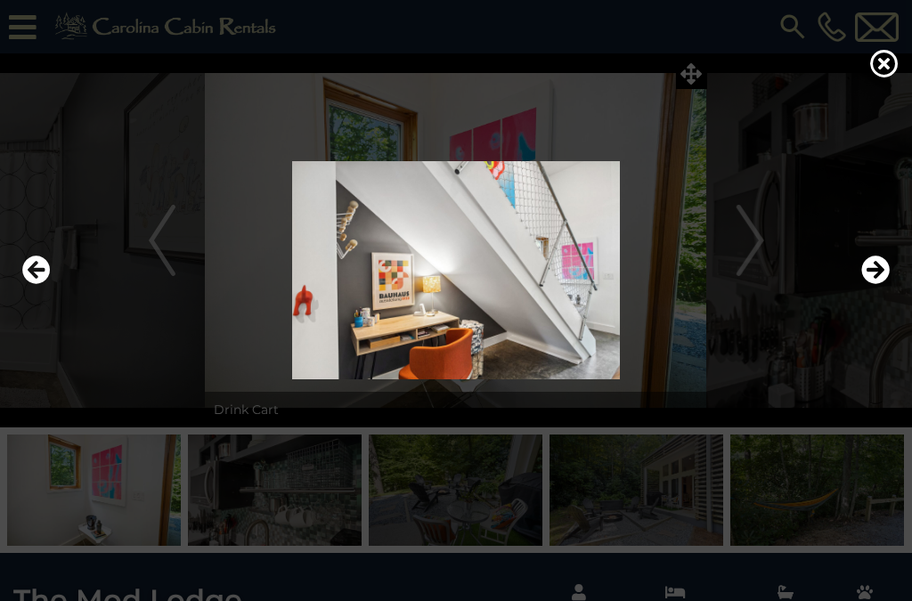
click at [883, 279] on icon "Next" at bounding box center [876, 270] width 29 height 29
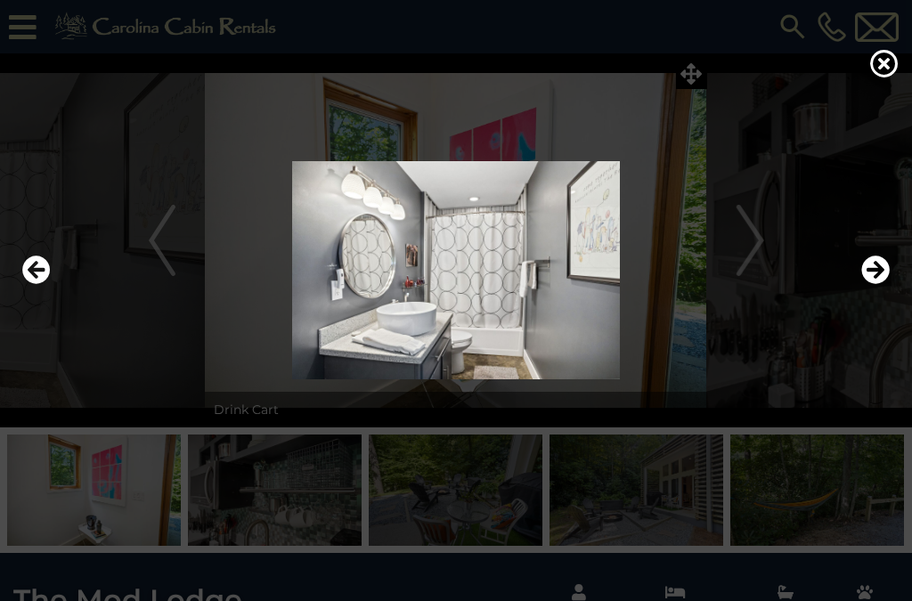
click at [880, 281] on icon "Next" at bounding box center [876, 270] width 29 height 29
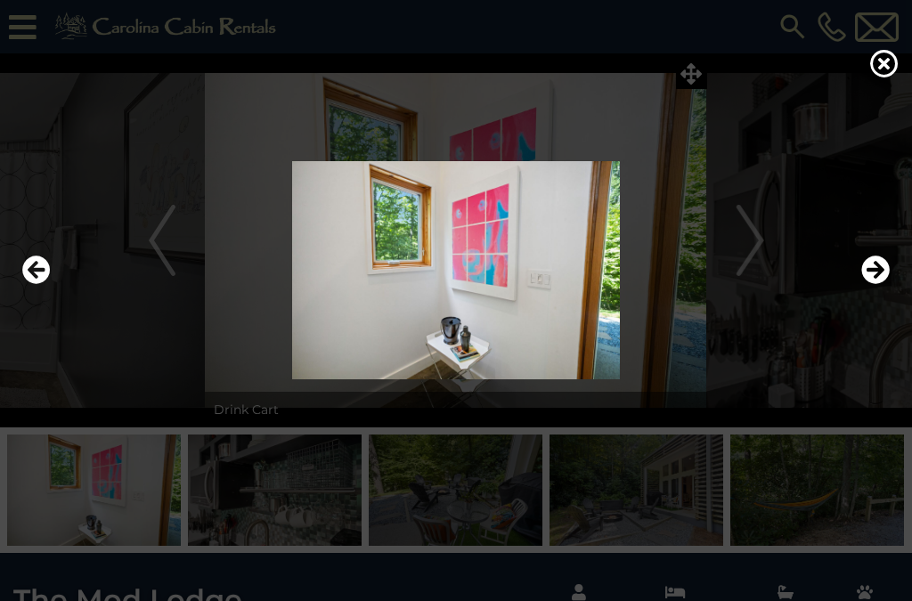
click at [27, 284] on icon "Previous" at bounding box center [36, 270] width 29 height 29
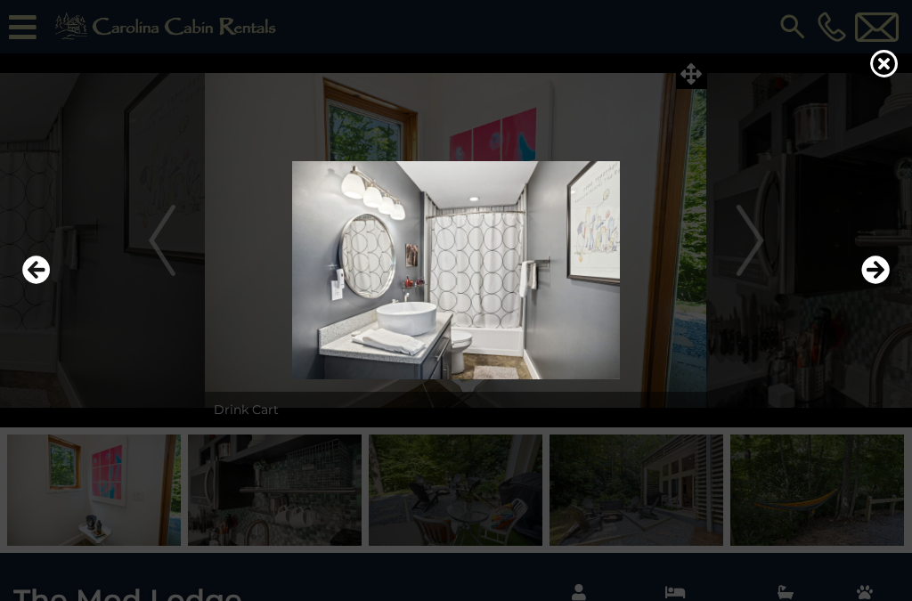
click at [883, 282] on icon "Next" at bounding box center [876, 270] width 29 height 29
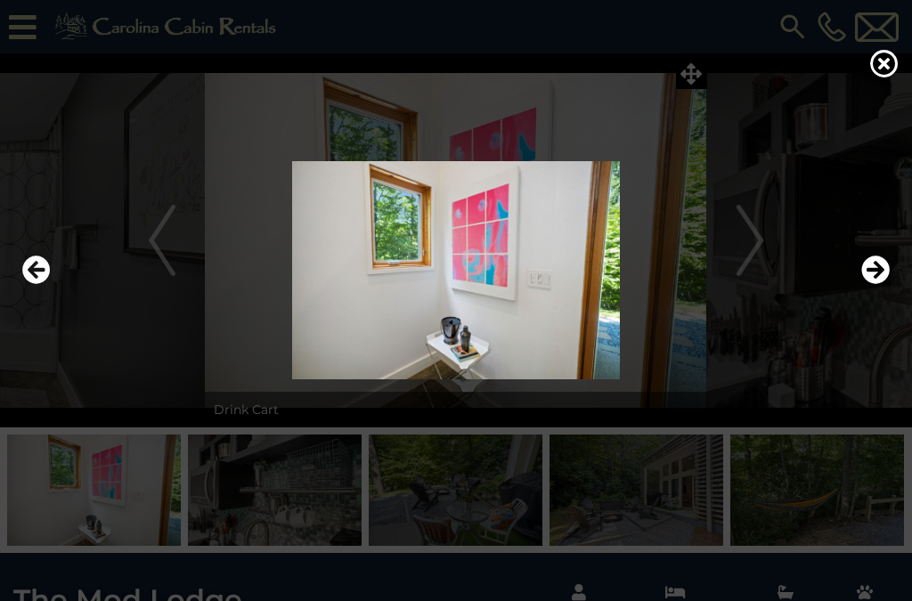
click at [884, 281] on icon "Next" at bounding box center [876, 270] width 29 height 29
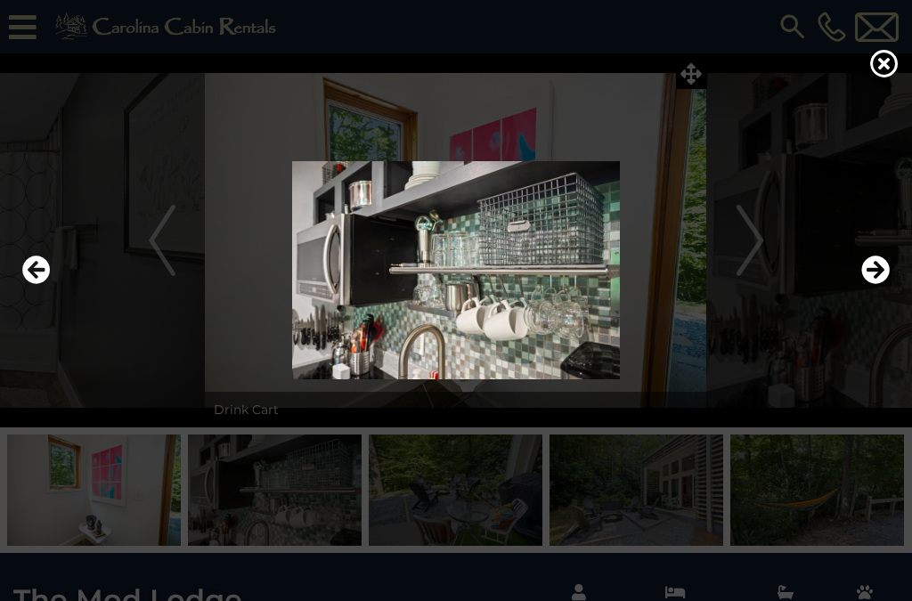
click at [873, 284] on icon "Next" at bounding box center [876, 270] width 29 height 29
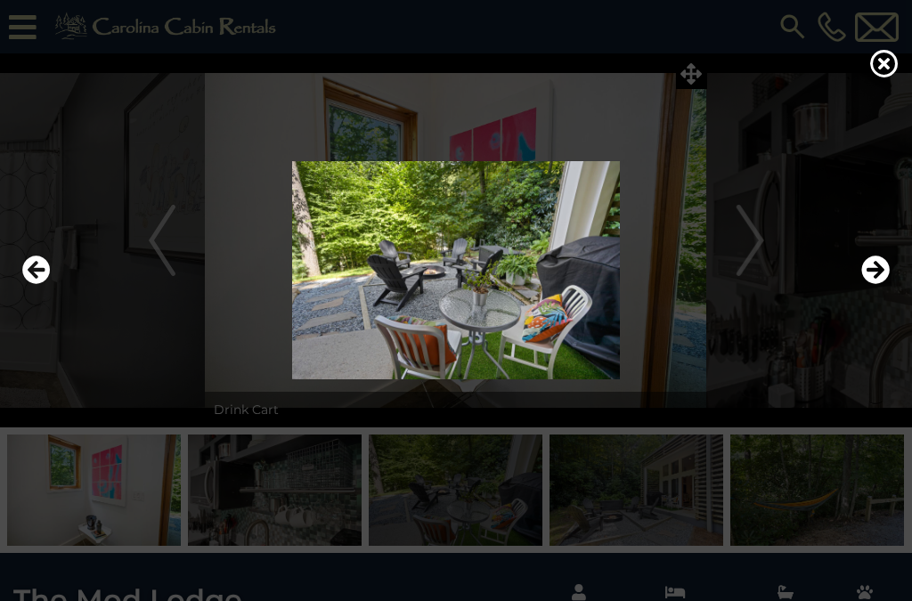
click at [872, 284] on icon "Next" at bounding box center [876, 270] width 29 height 29
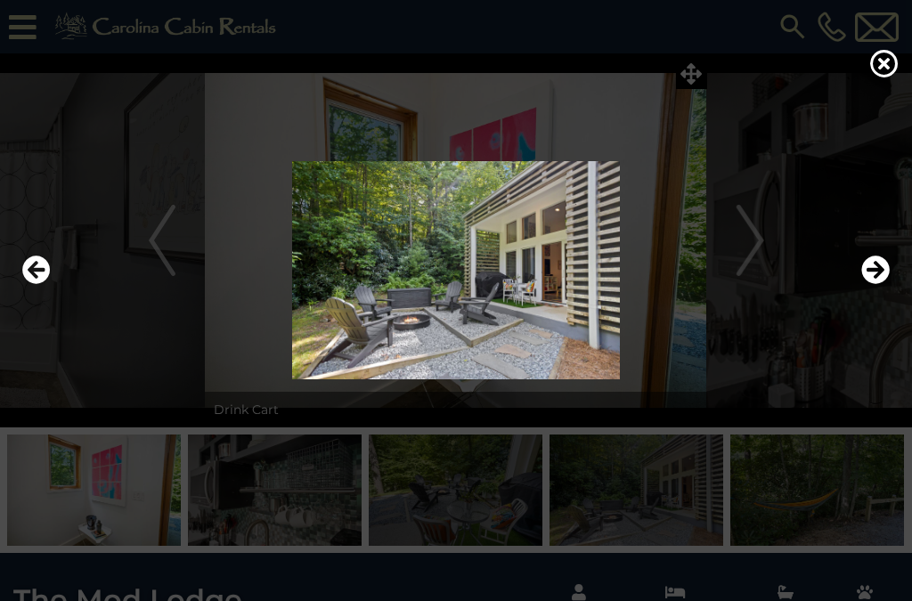
click at [879, 275] on button "Next" at bounding box center [876, 270] width 29 height 41
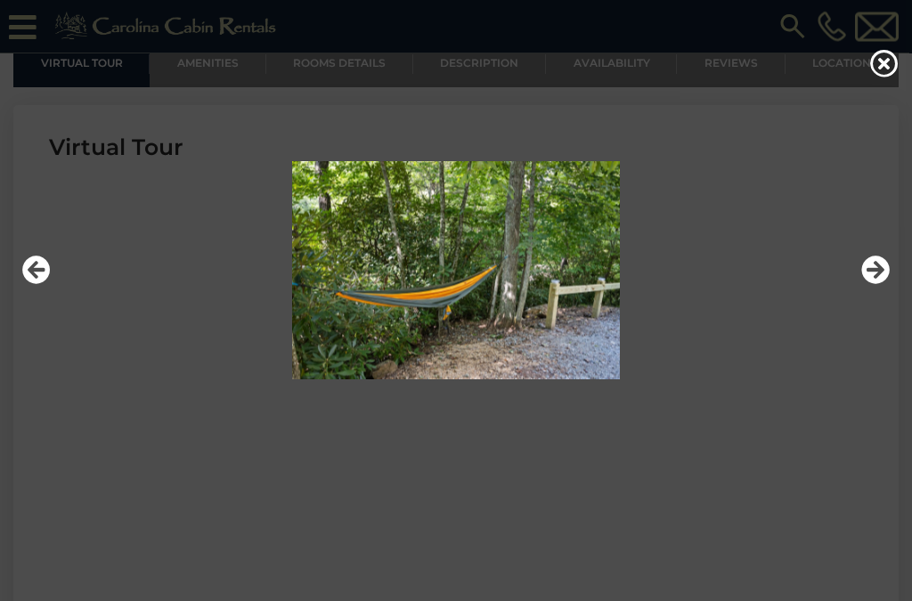
scroll to position [637, 0]
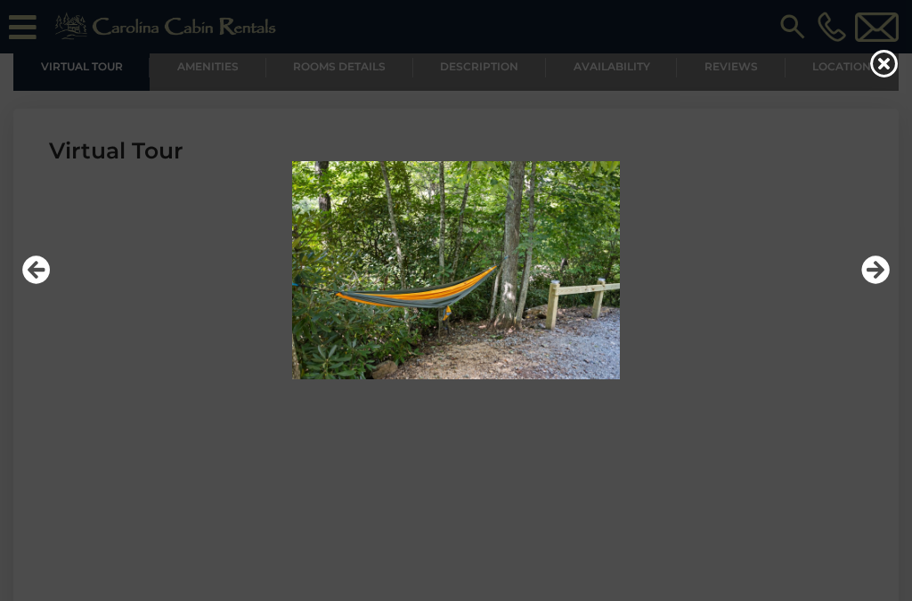
click at [879, 69] on icon at bounding box center [885, 63] width 29 height 29
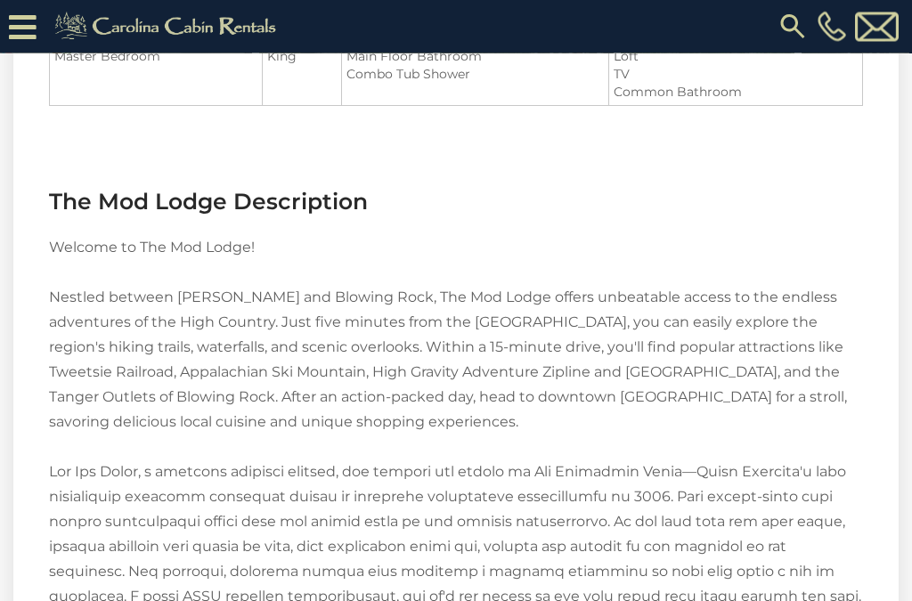
scroll to position [2039, 0]
